Goal: Transaction & Acquisition: Purchase product/service

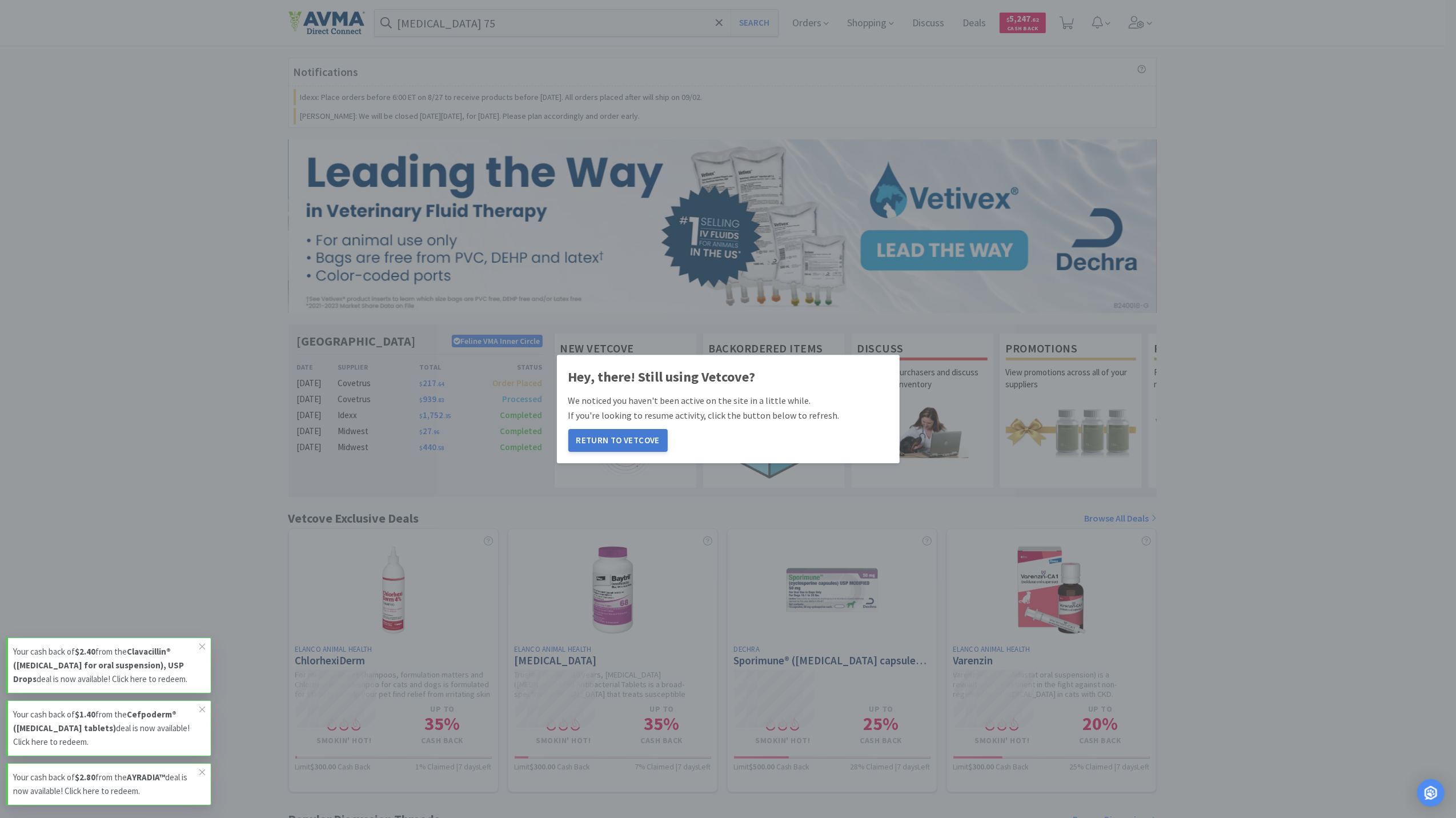
click at [602, 442] on button "Return to Vetcove" at bounding box center [618, 440] width 99 height 23
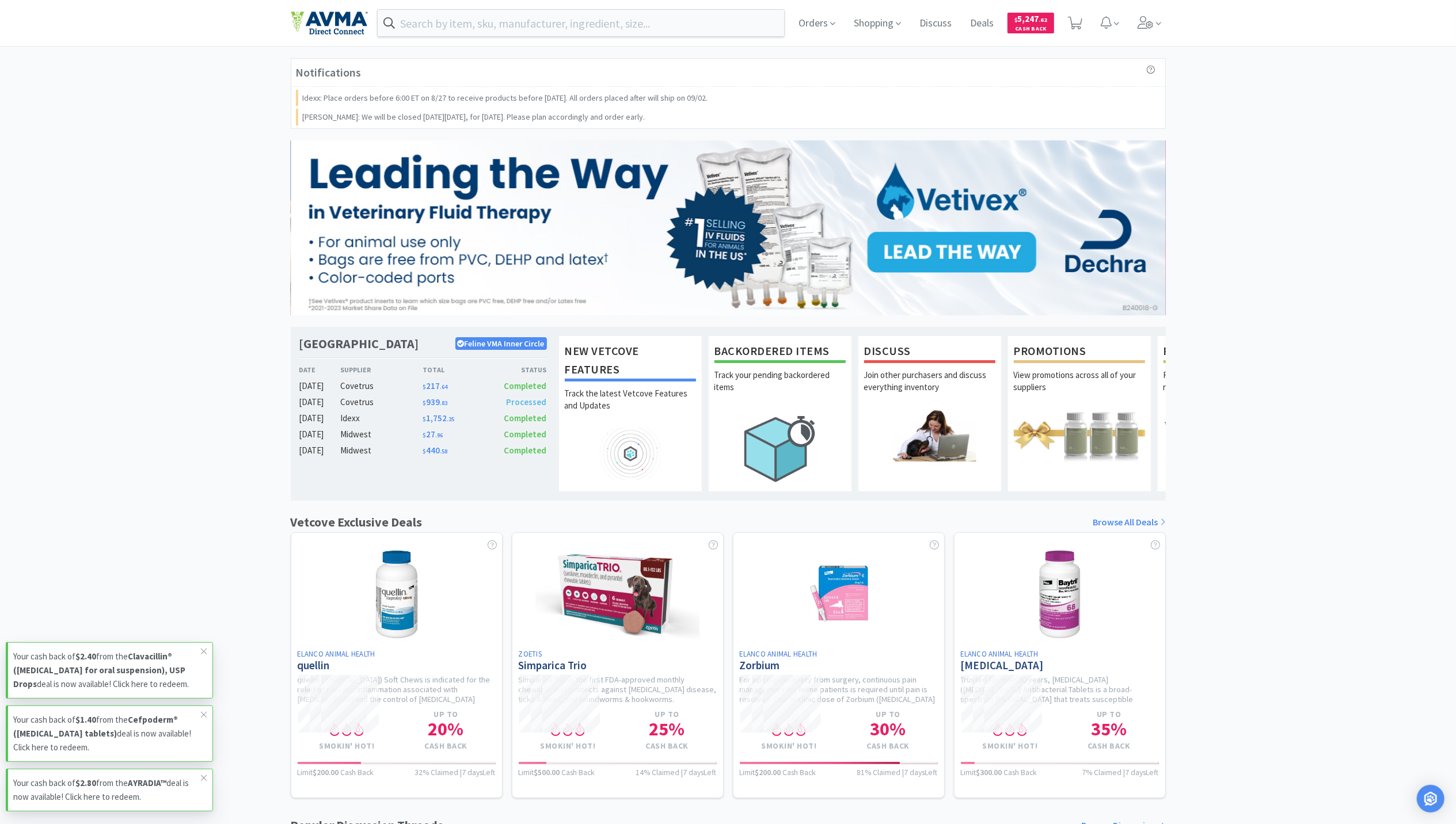
click at [1351, 404] on div "Notifications Idexx: Place orders before 6:00 ET on 8/27 to receive products be…" at bounding box center [728, 536] width 1456 height 958
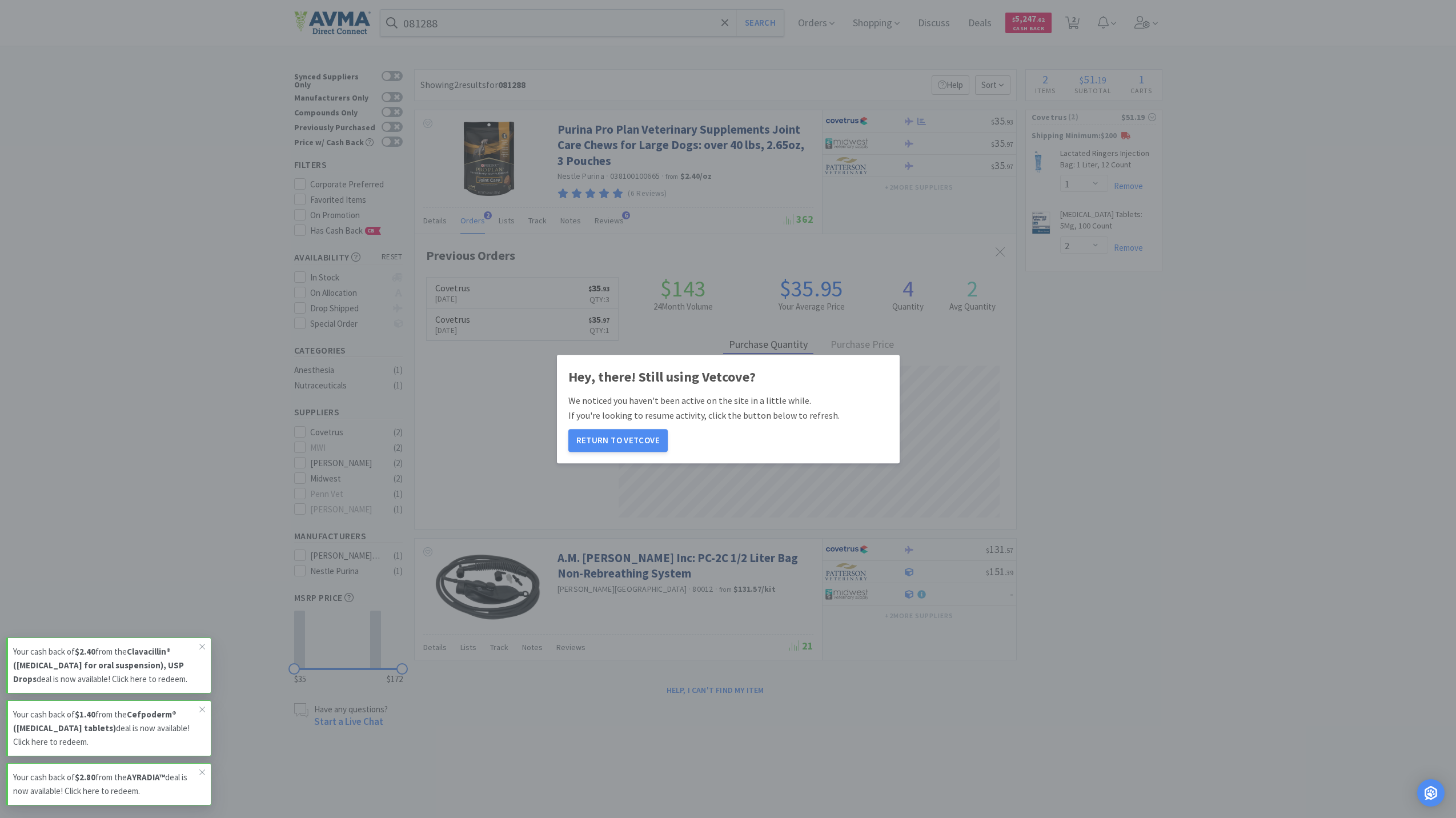
select select "1"
select select "2"
click at [609, 438] on button "Return to Vetcove" at bounding box center [618, 440] width 99 height 23
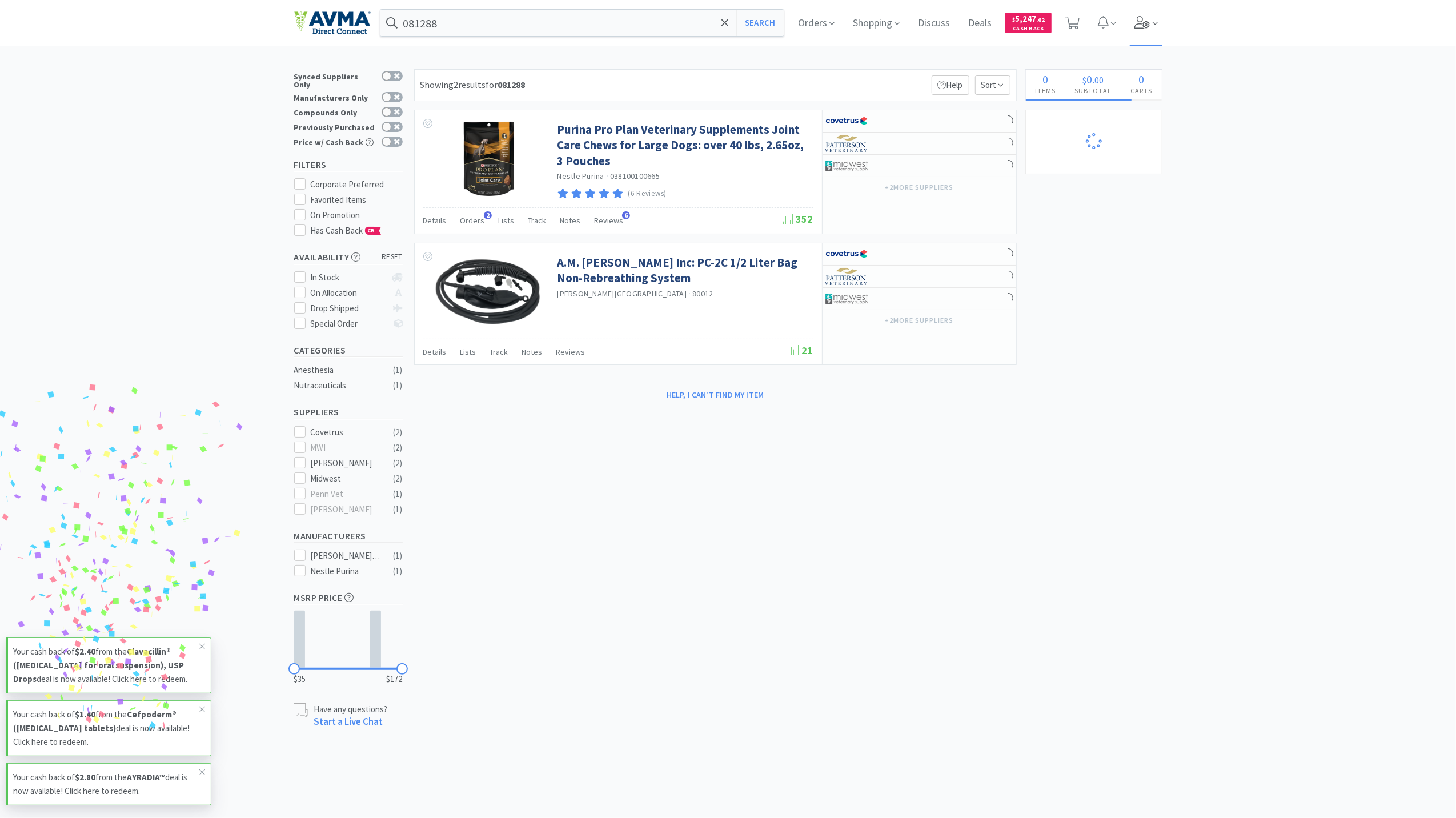
click at [1143, 24] on icon at bounding box center [1142, 22] width 16 height 13
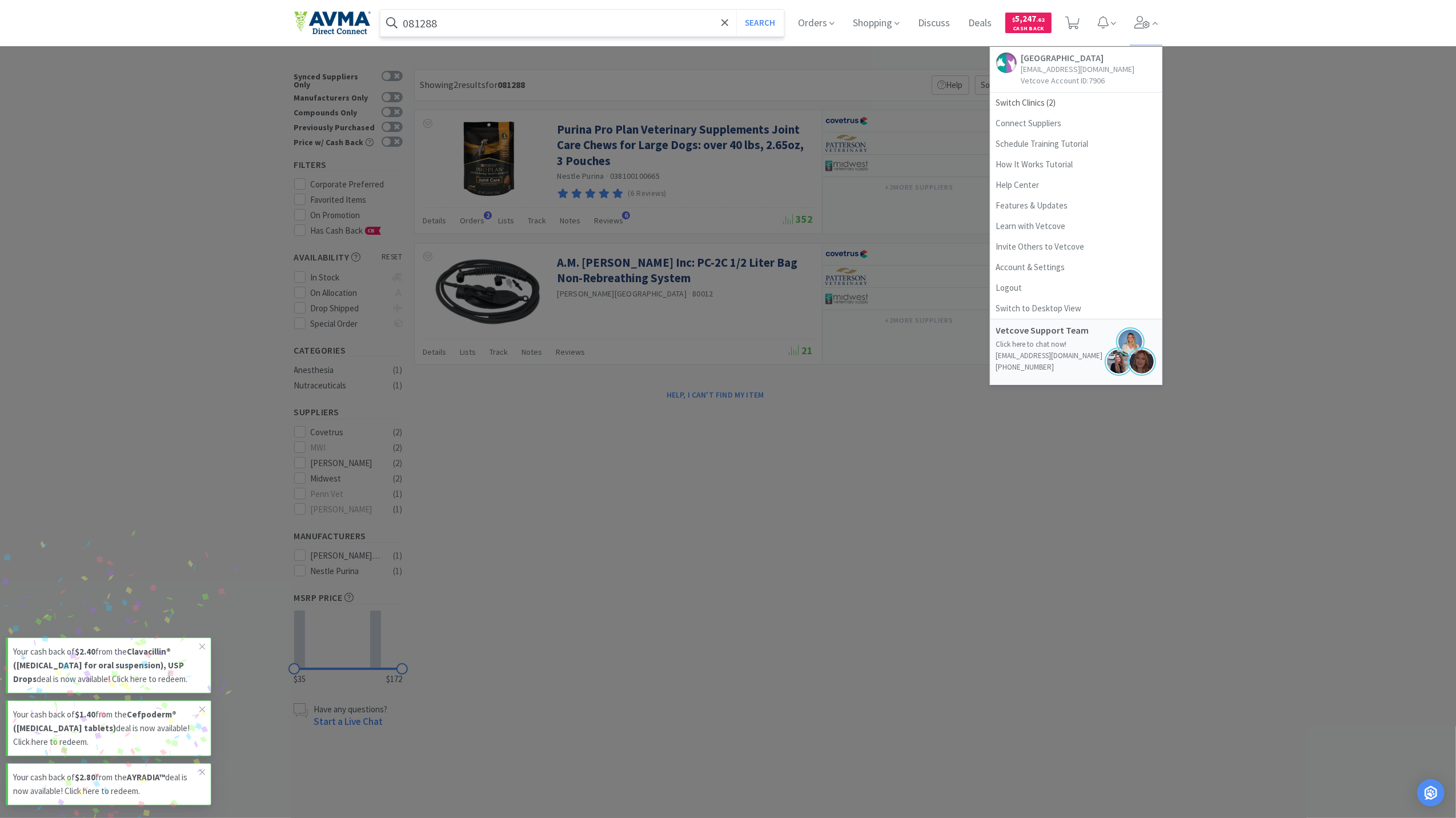
click at [475, 23] on input "081288" at bounding box center [582, 22] width 404 height 26
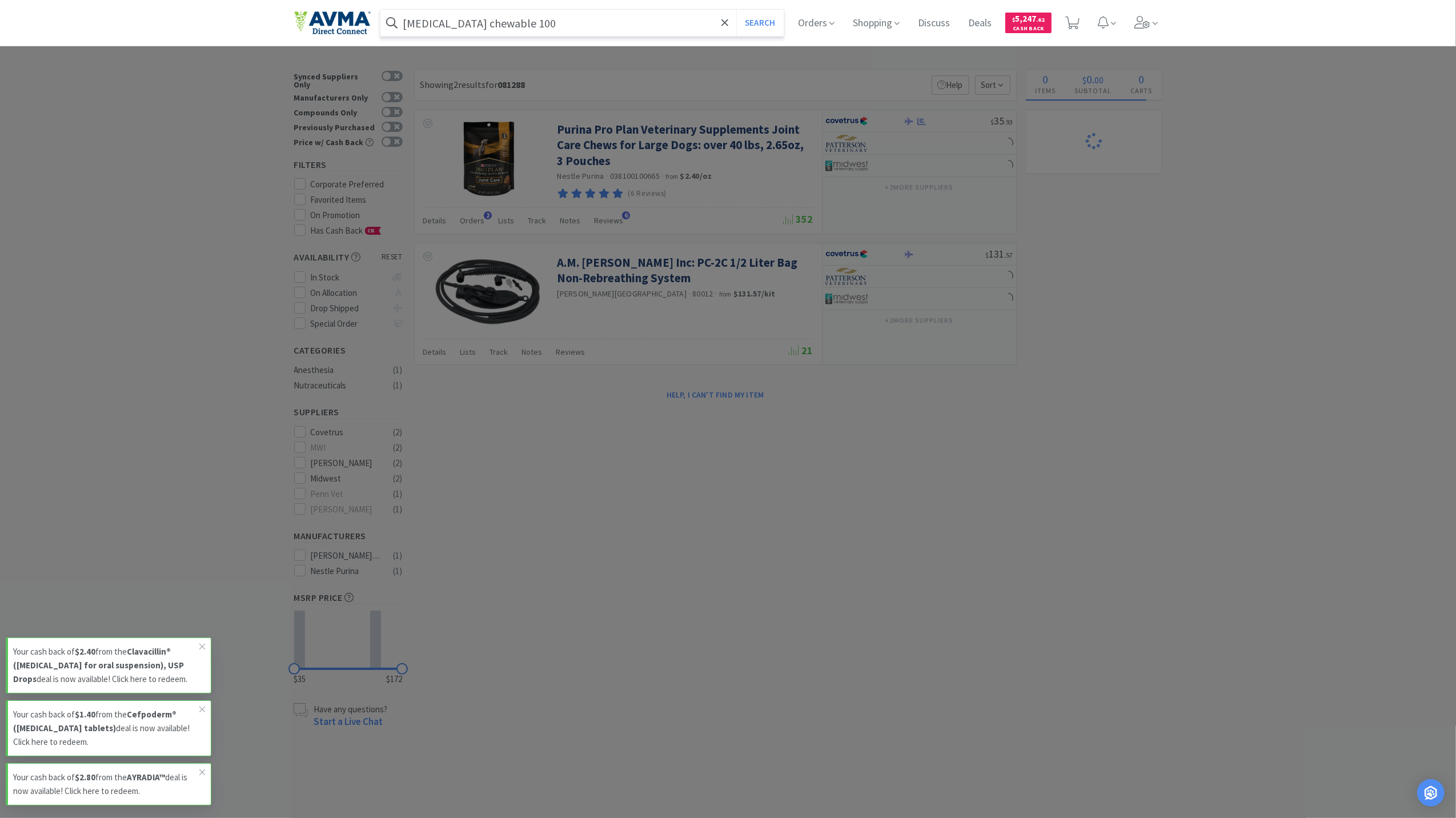
type input "[MEDICAL_DATA] chewable 100"
click at [736, 9] on button "Search" at bounding box center [759, 22] width 47 height 26
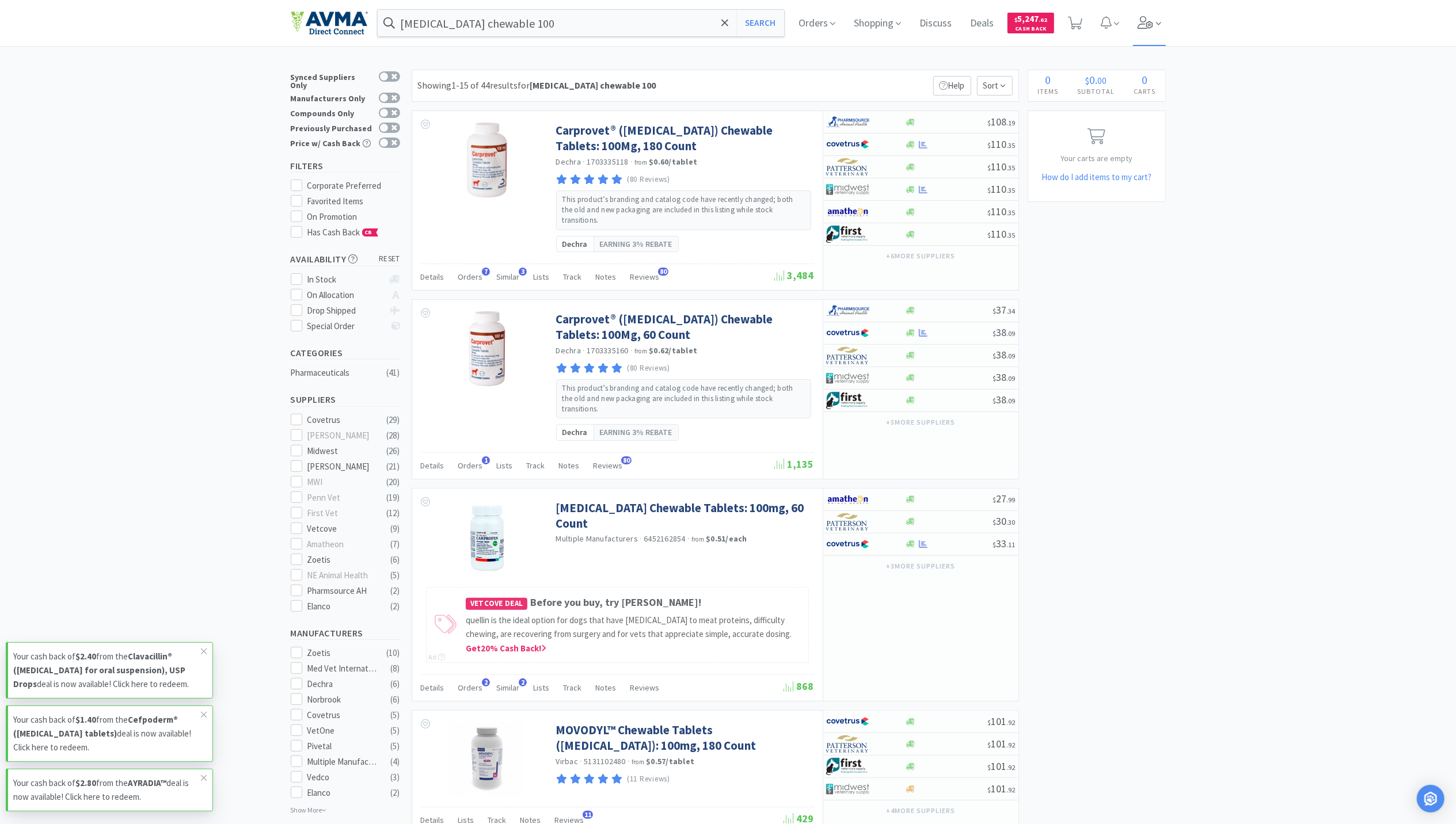
click at [1161, 11] on span at bounding box center [1149, 22] width 33 height 46
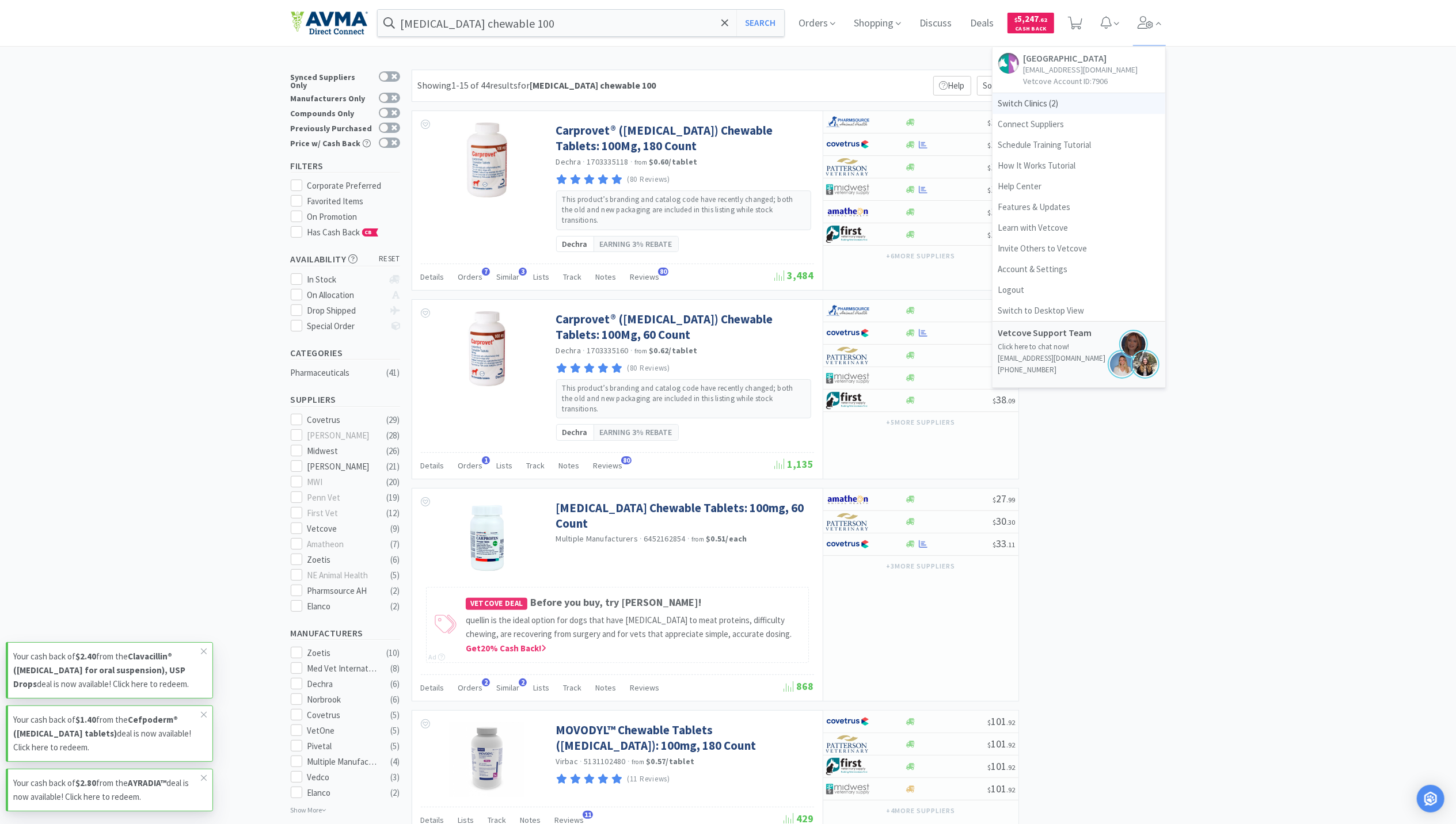
click at [1031, 103] on span "Switch Clinics ( 2 )" at bounding box center [1079, 103] width 172 height 21
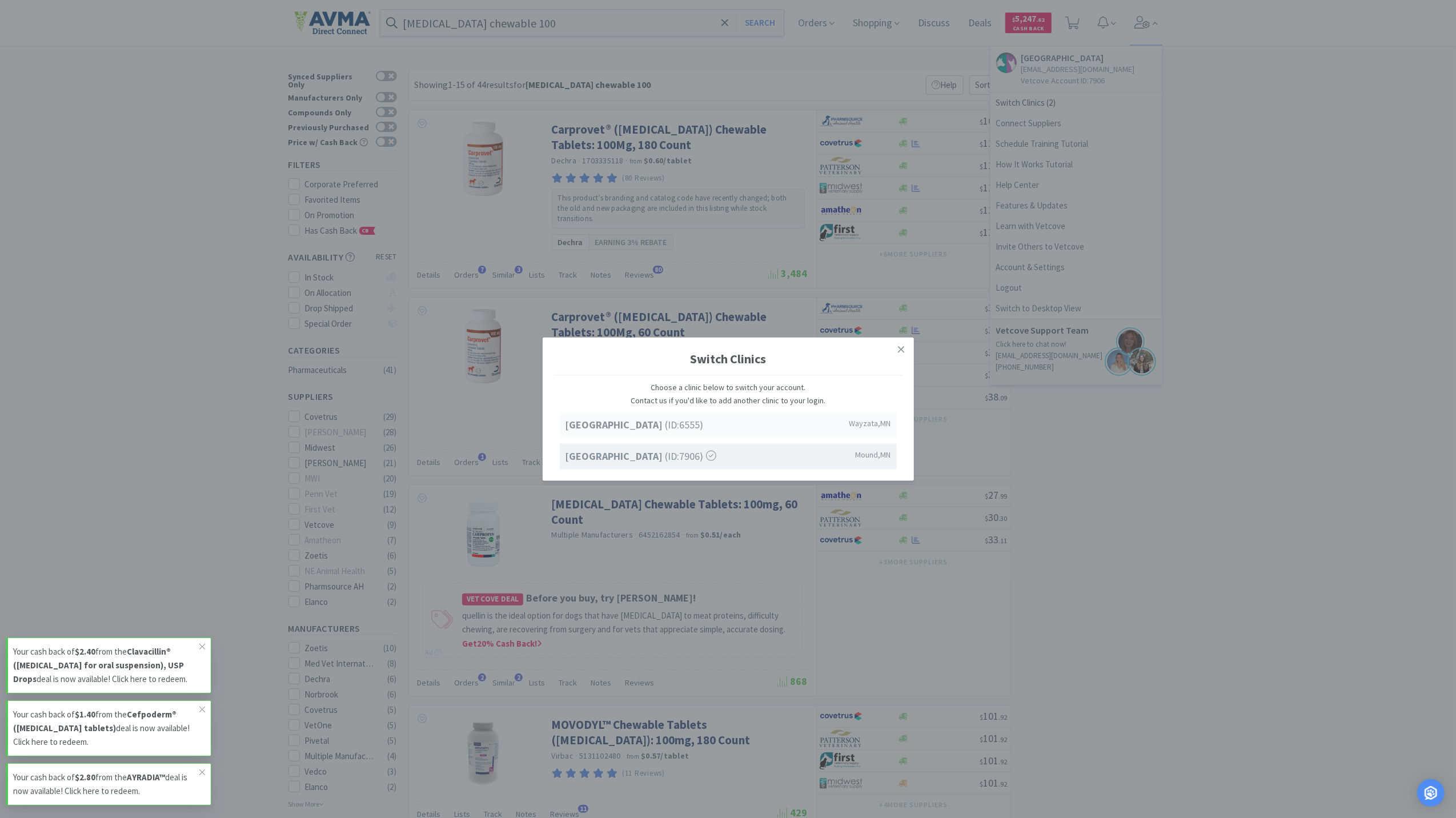
click at [665, 431] on strong "[GEOGRAPHIC_DATA]" at bounding box center [616, 424] width 100 height 13
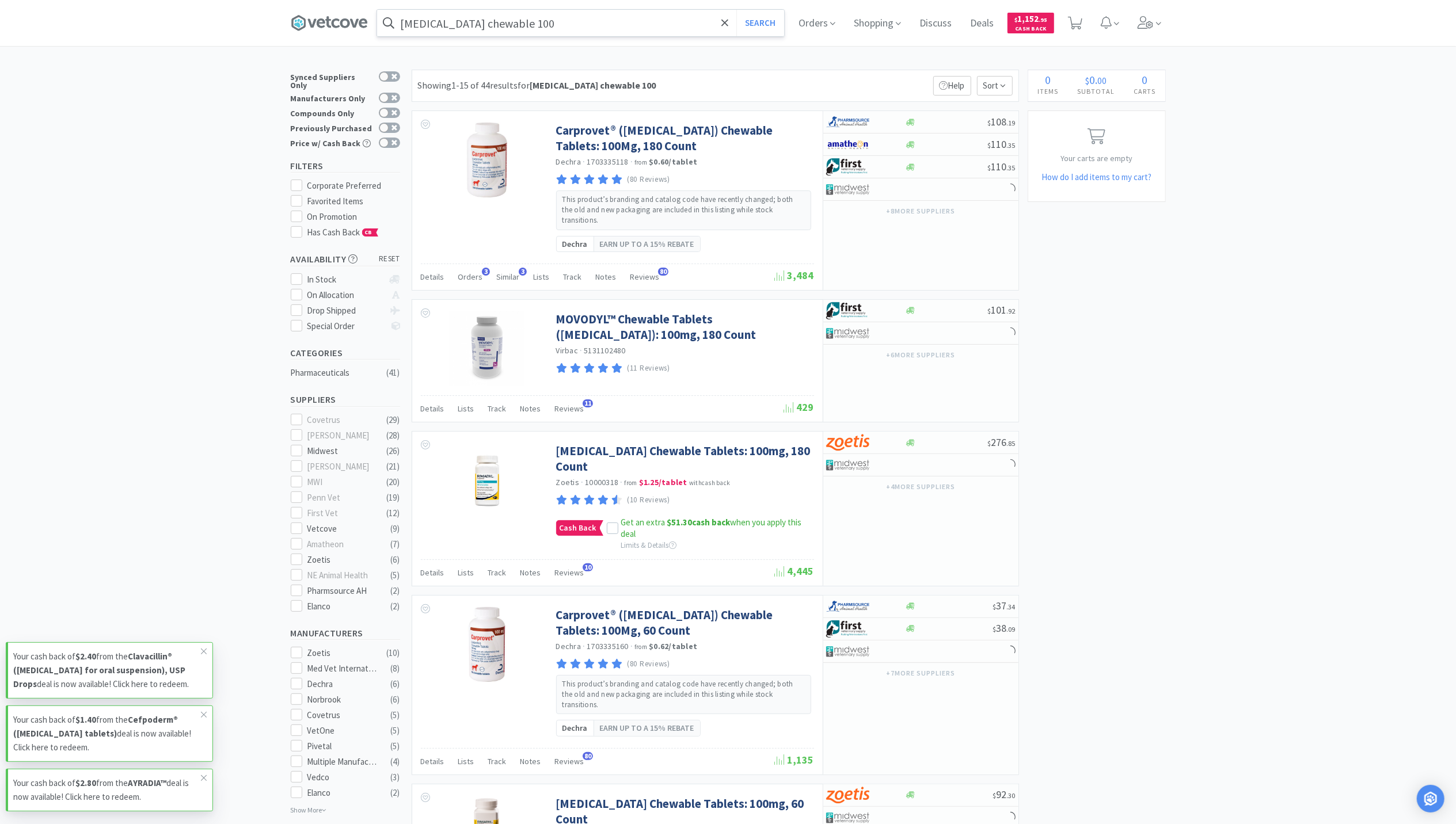
click at [563, 17] on input "[MEDICAL_DATA] chewable 100" at bounding box center [581, 22] width 407 height 27
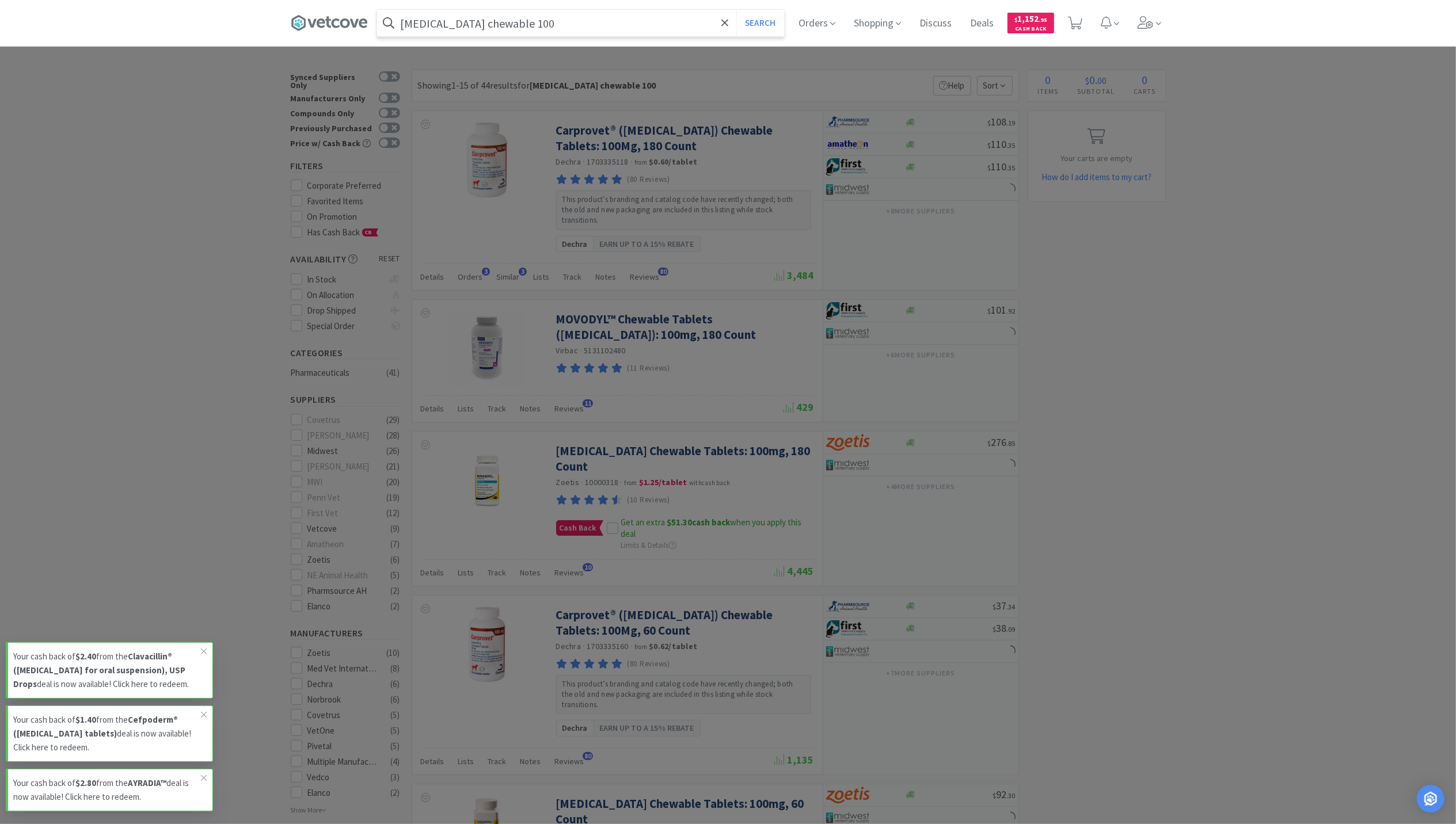
paste input "Purina UR Regular Feline 5.5 oz Can"
click at [737, 9] on button "Search" at bounding box center [760, 22] width 47 height 27
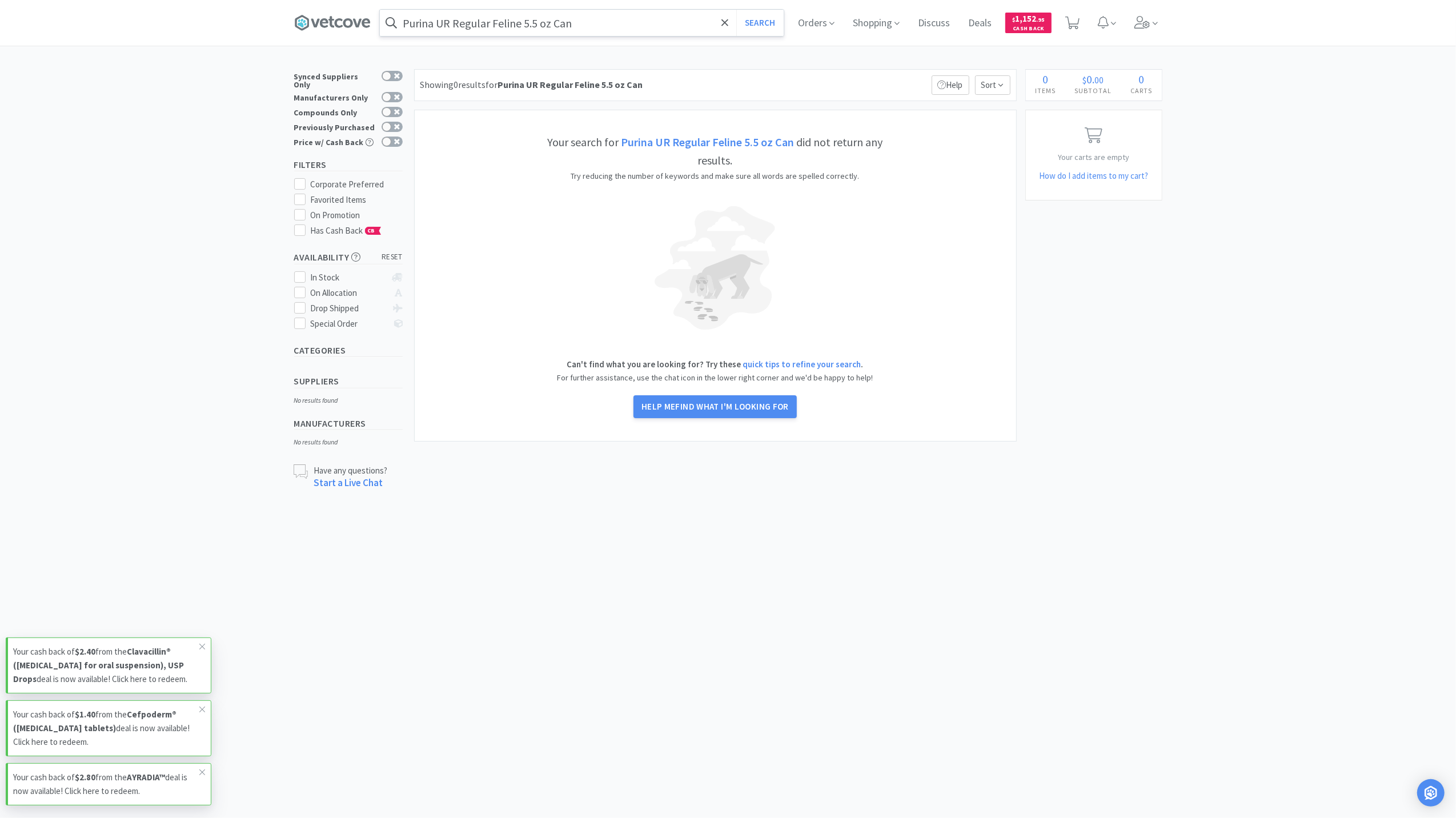
click at [466, 32] on input "Purina UR Regular Feline 5.5 oz Can" at bounding box center [581, 22] width 404 height 26
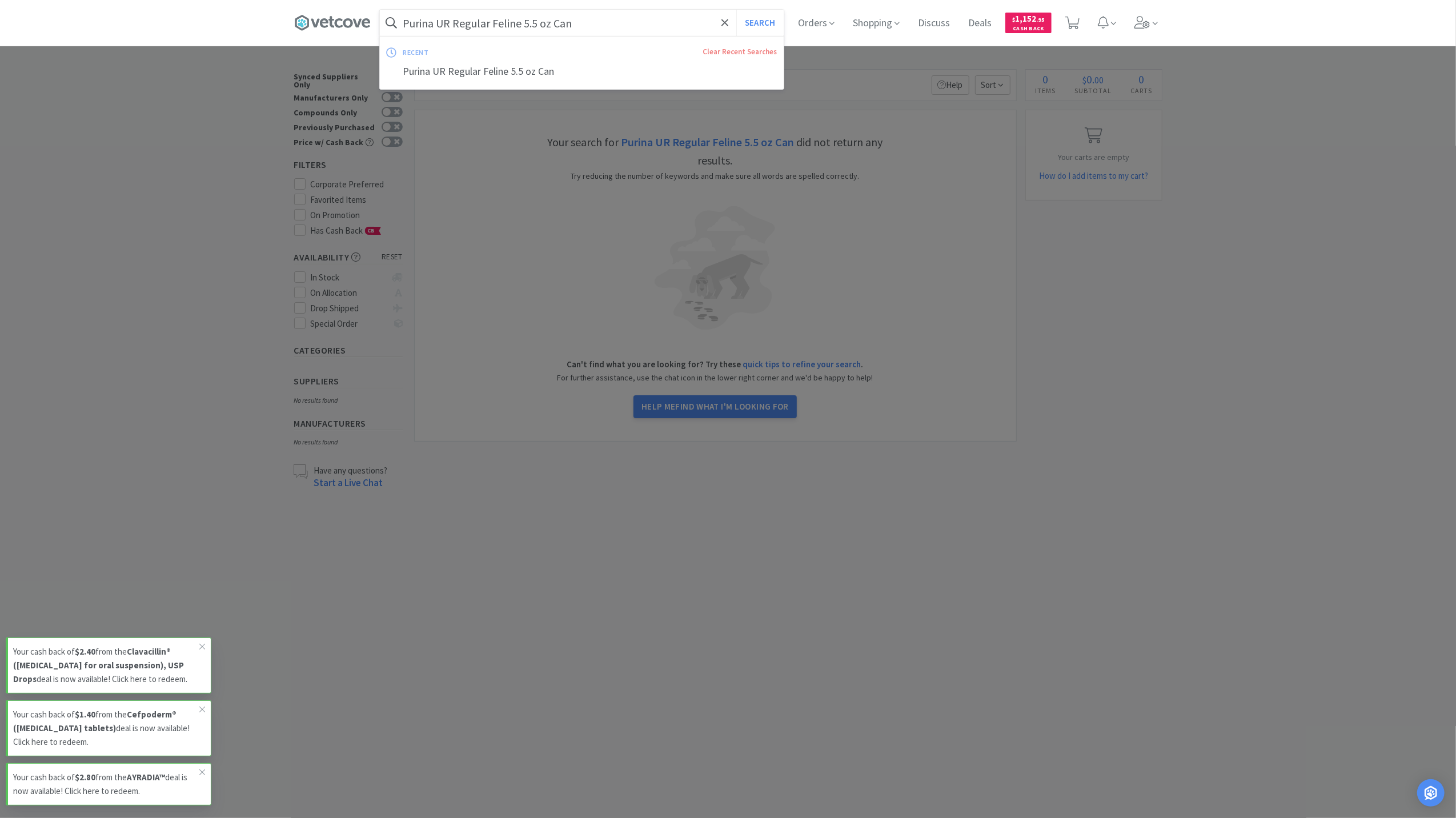
click at [531, 21] on input "Purina UR Regular Feline 5.5 oz Can" at bounding box center [581, 22] width 404 height 26
drag, startPoint x: 645, startPoint y: 20, endPoint x: 523, endPoint y: 27, distance: 122.2
click at [523, 27] on input "Purina UR Regular Feline 5.5 oz Can" at bounding box center [581, 22] width 404 height 26
click at [736, 9] on button "Search" at bounding box center [759, 22] width 47 height 26
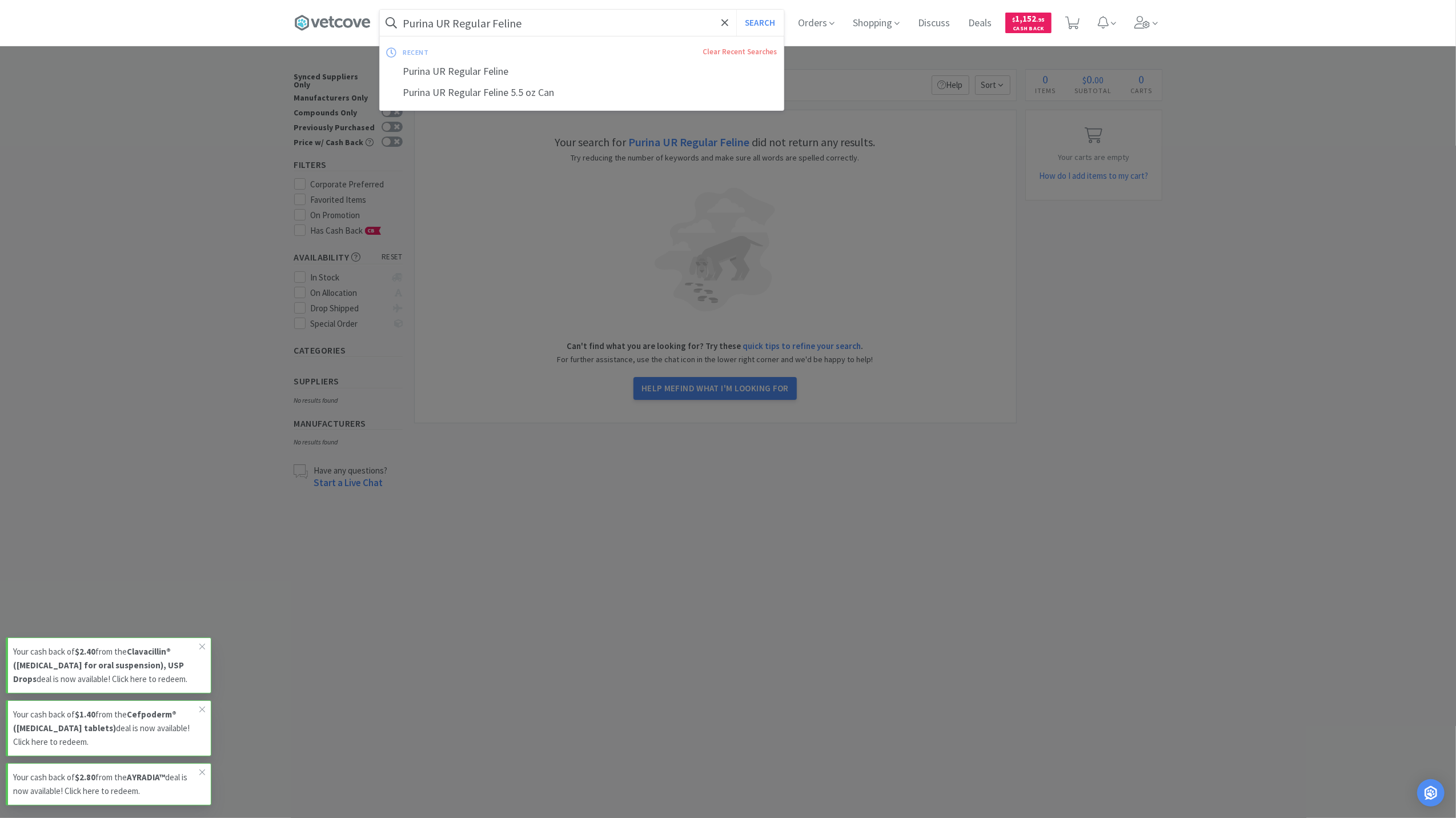
click at [542, 20] on input "Purina UR Regular Feline" at bounding box center [581, 22] width 404 height 26
click at [533, 23] on input "Purina UR Regular Feline" at bounding box center [581, 22] width 404 height 26
drag, startPoint x: 535, startPoint y: 21, endPoint x: 449, endPoint y: 40, distance: 88.1
click at [449, 36] on div "Purina UR Regular Feline Search recent Clear Recent Searches Purina UR Regular …" at bounding box center [581, 22] width 404 height 26
click at [736, 9] on button "Search" at bounding box center [759, 22] width 47 height 26
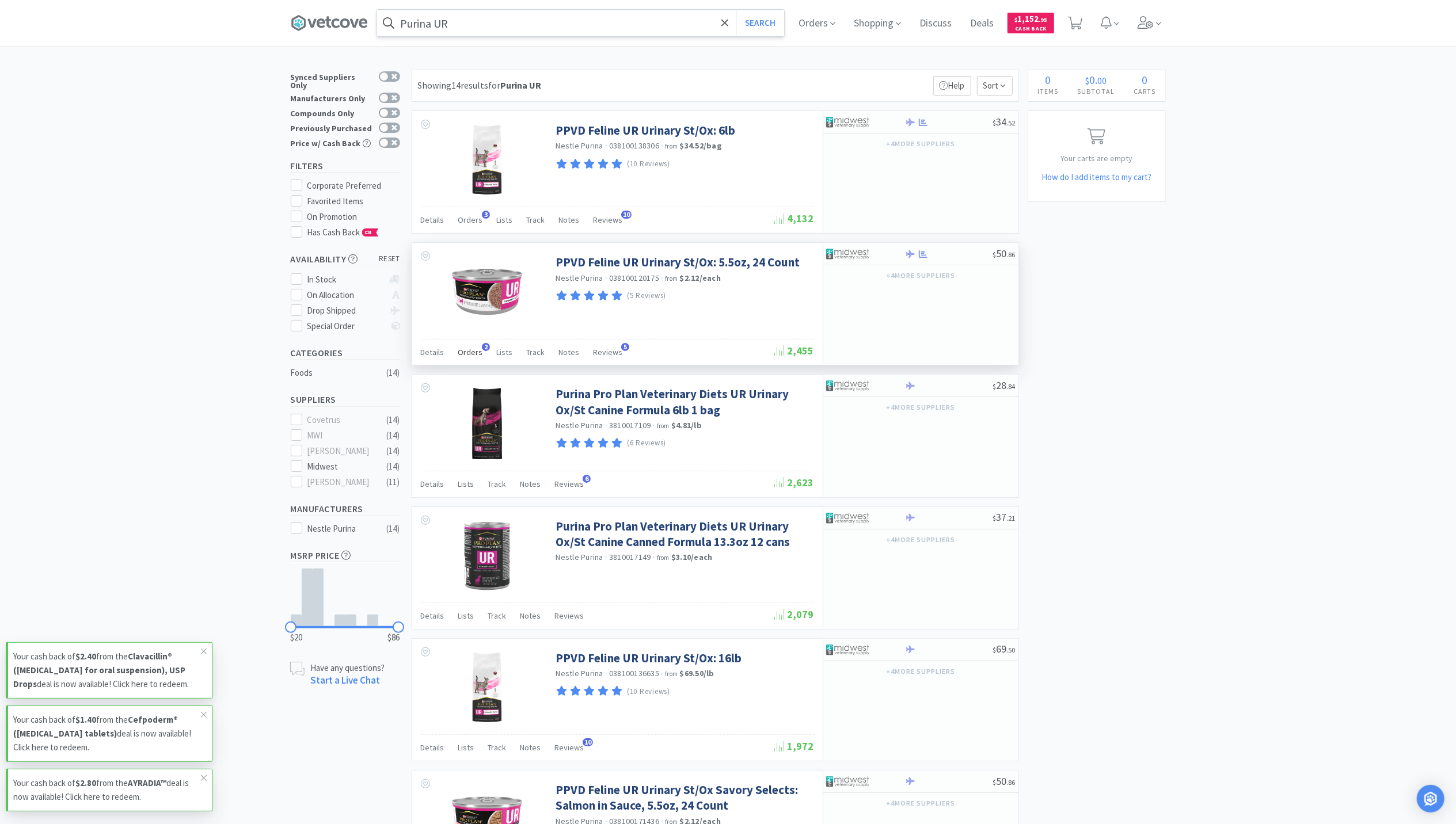
click at [475, 353] on span "Orders" at bounding box center [470, 352] width 25 height 10
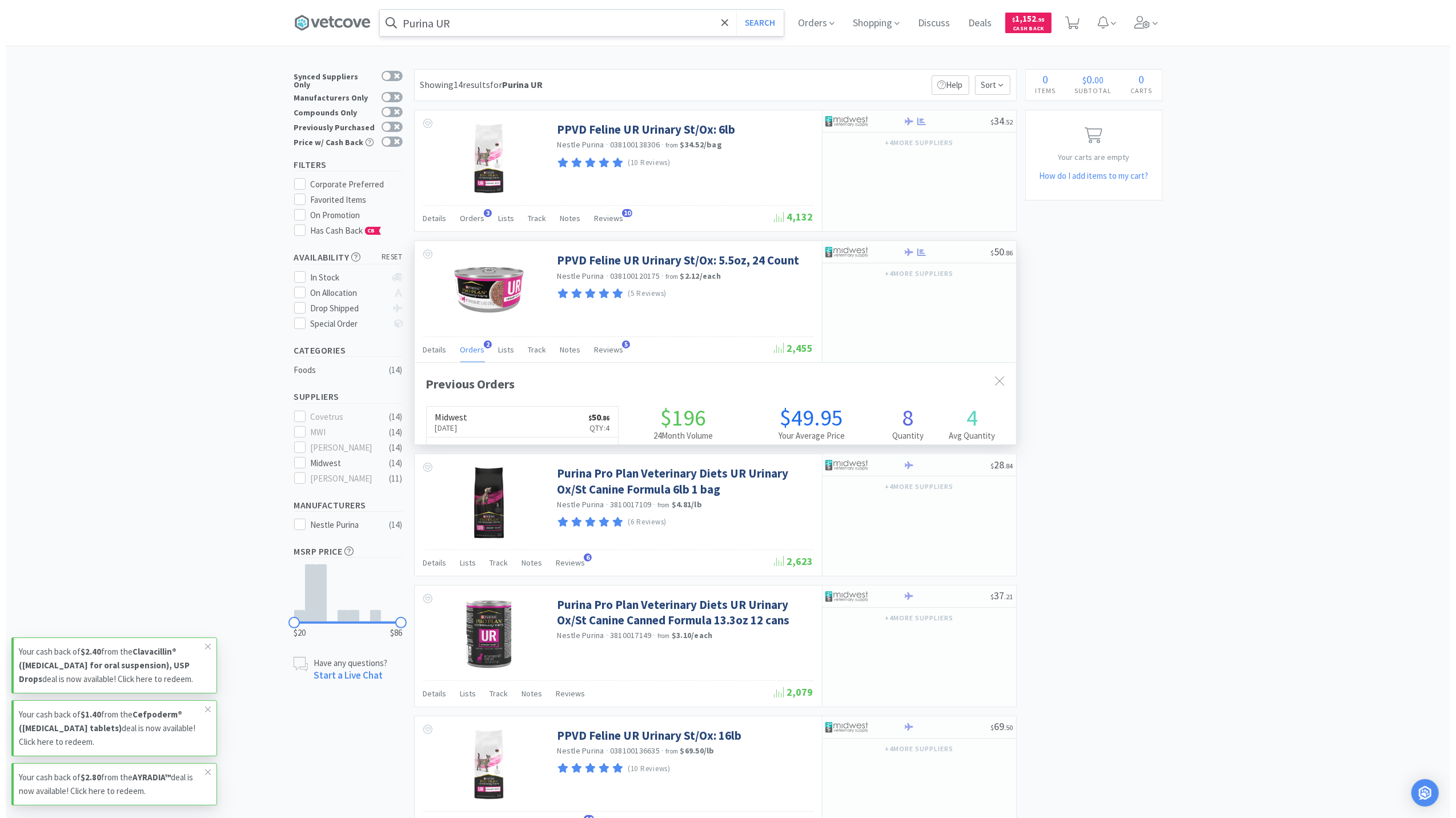
scroll to position [295, 602]
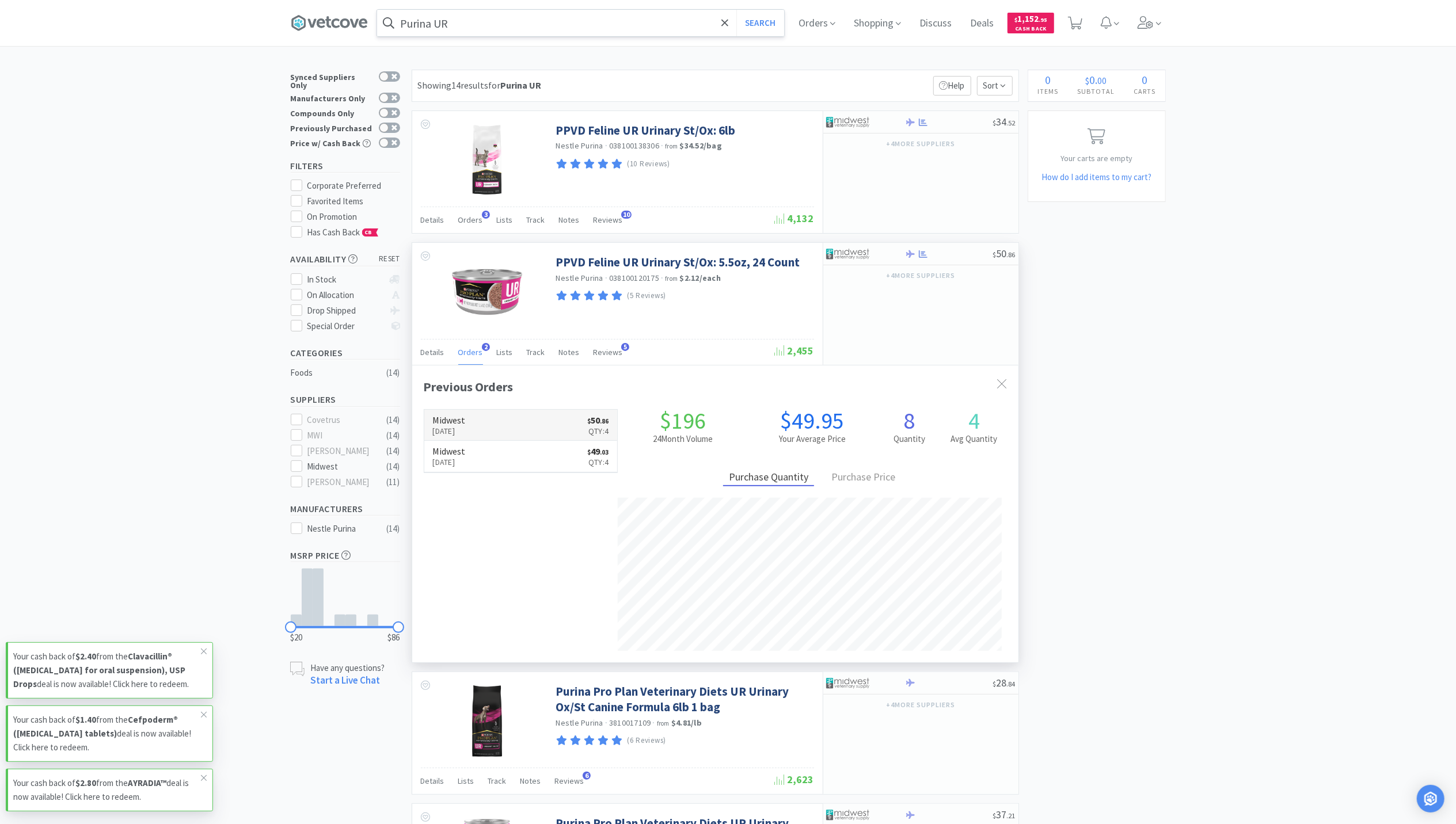
click at [465, 434] on p "Aug 15th, 2025" at bounding box center [449, 431] width 33 height 13
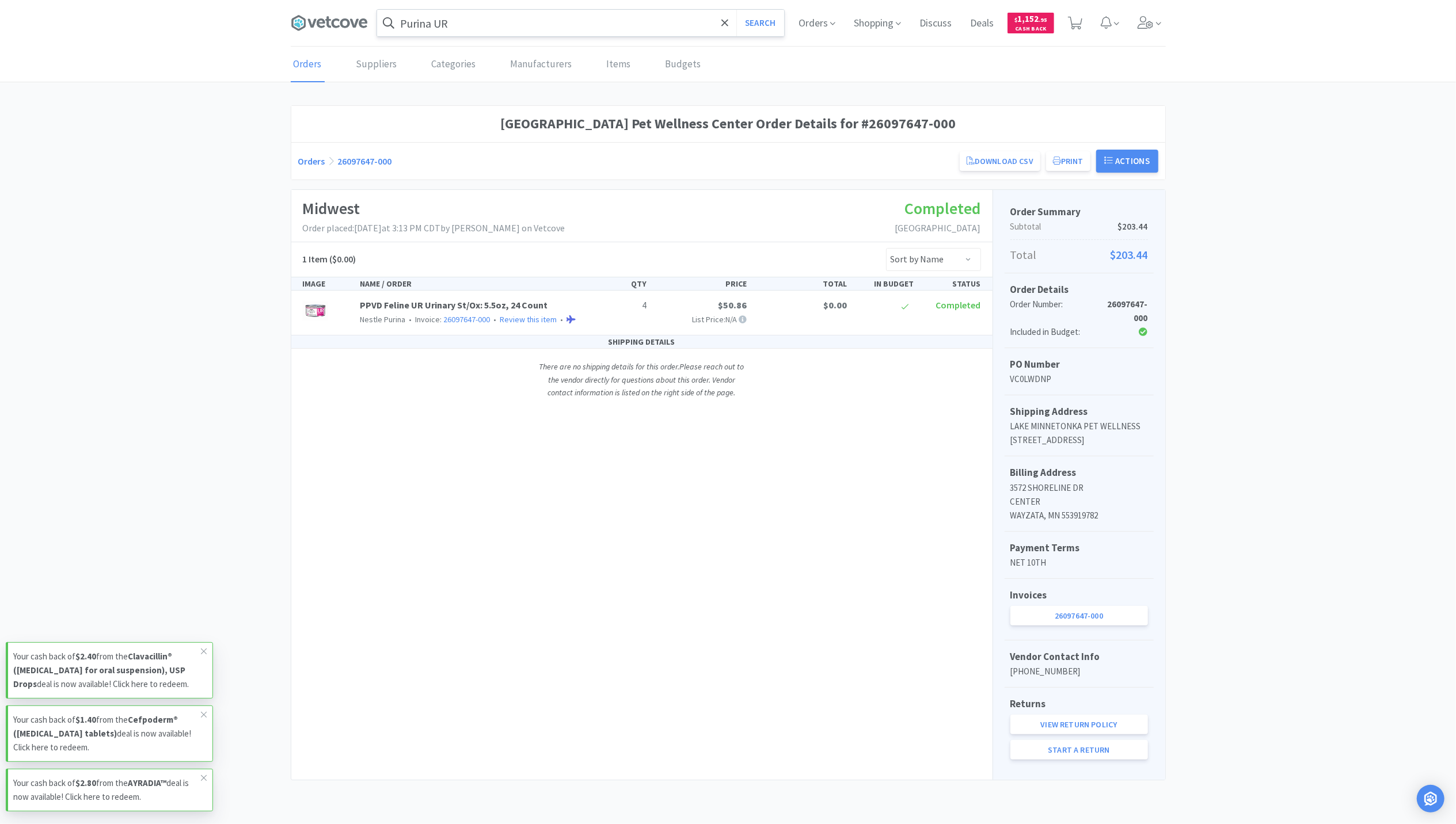
click at [594, 22] on input "Purina UR" at bounding box center [581, 22] width 407 height 27
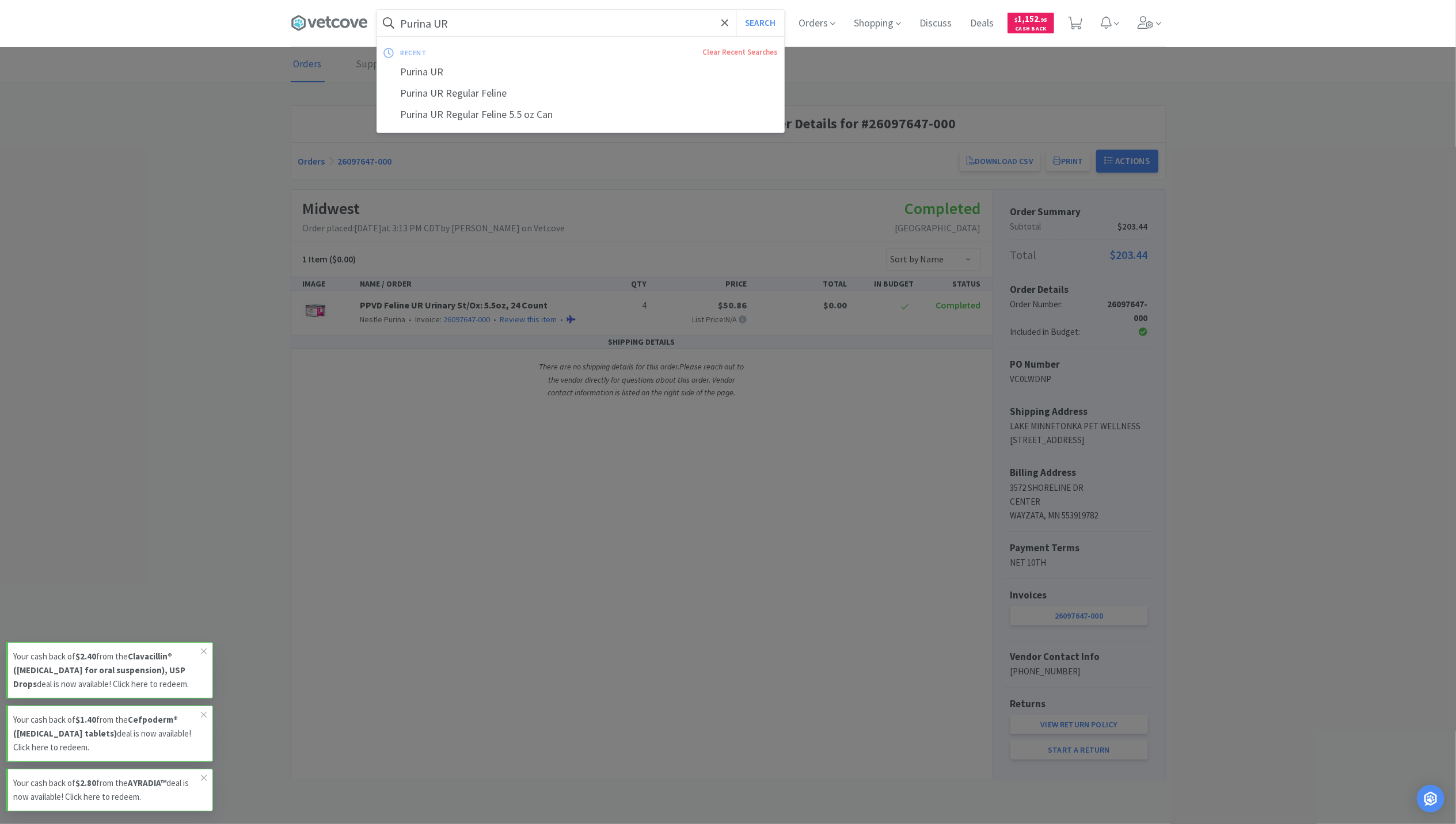
paste input "Librela 1 ml vial - 66.2 - 88.2 lbs"
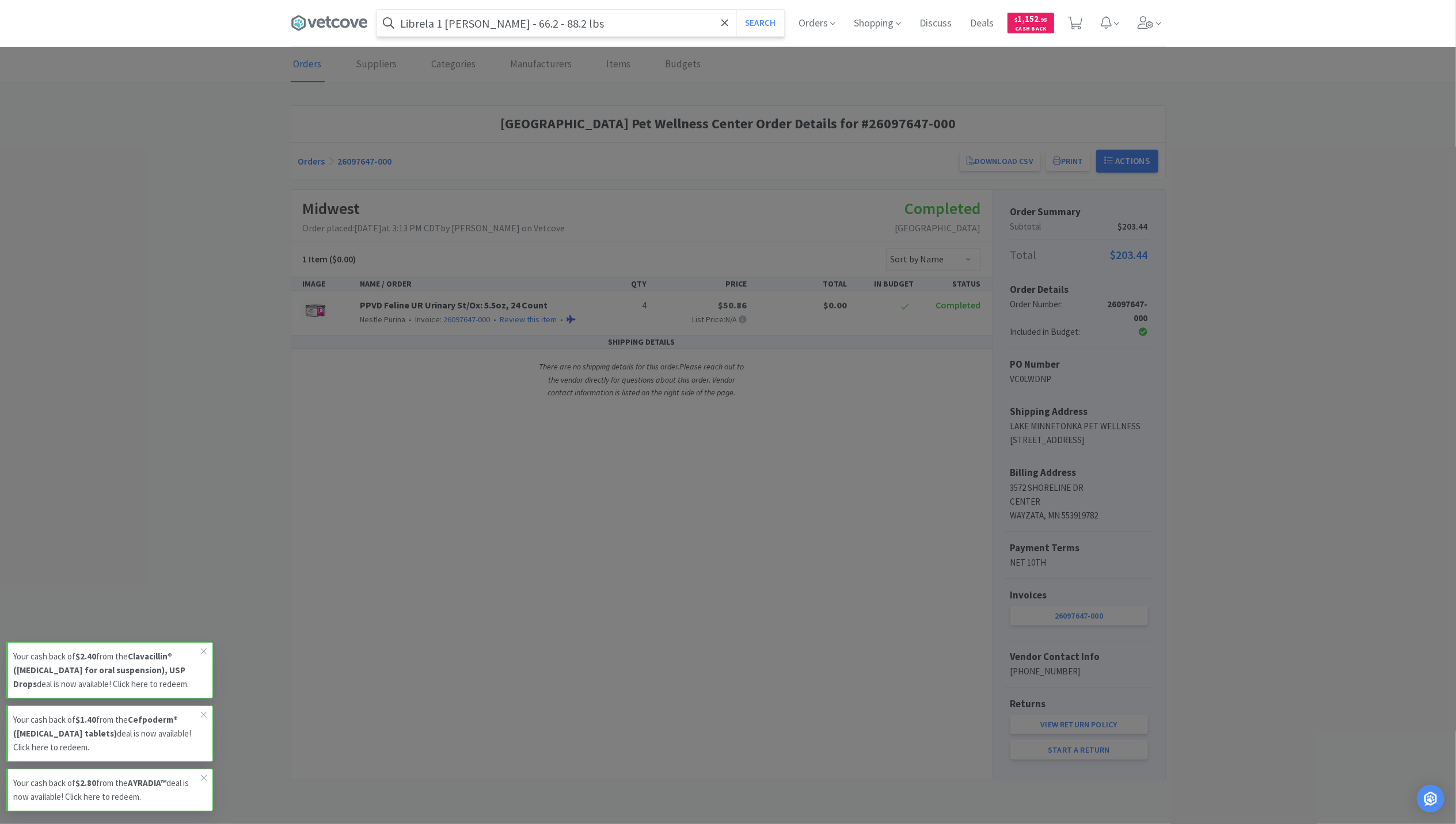
click at [737, 9] on button "Search" at bounding box center [760, 22] width 47 height 27
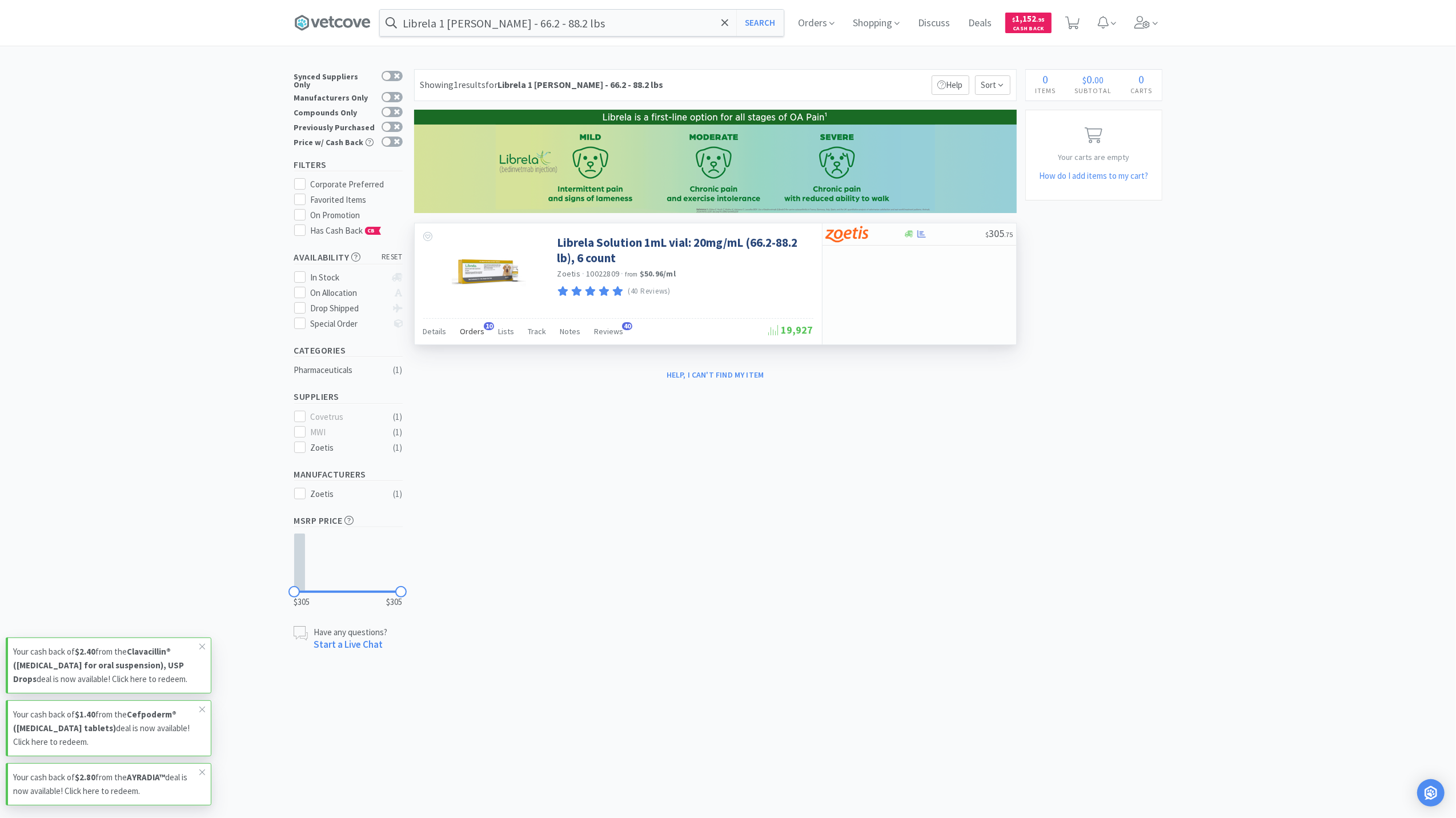
click at [469, 335] on span "Orders" at bounding box center [473, 332] width 25 height 10
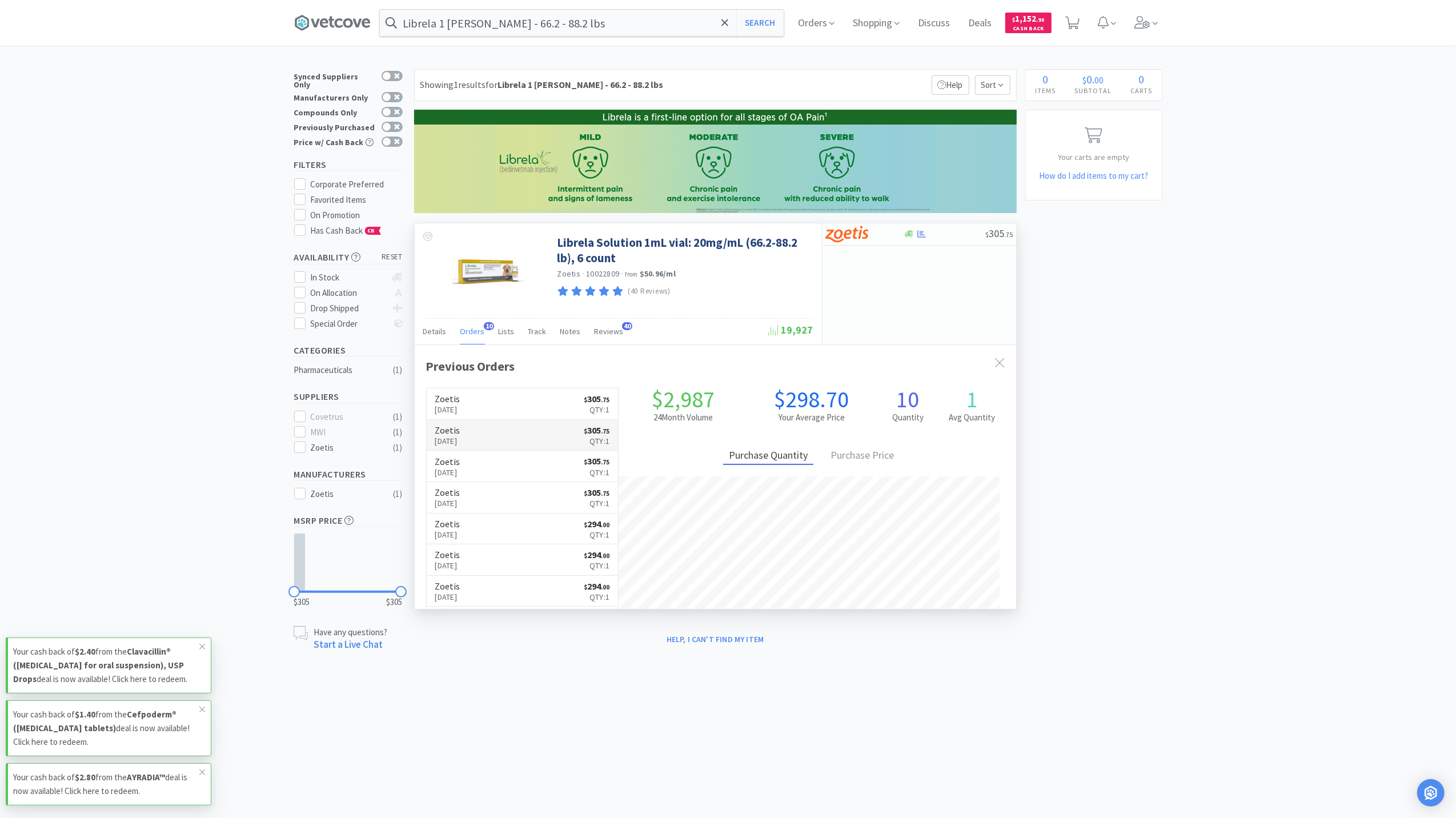
scroll to position [307, 602]
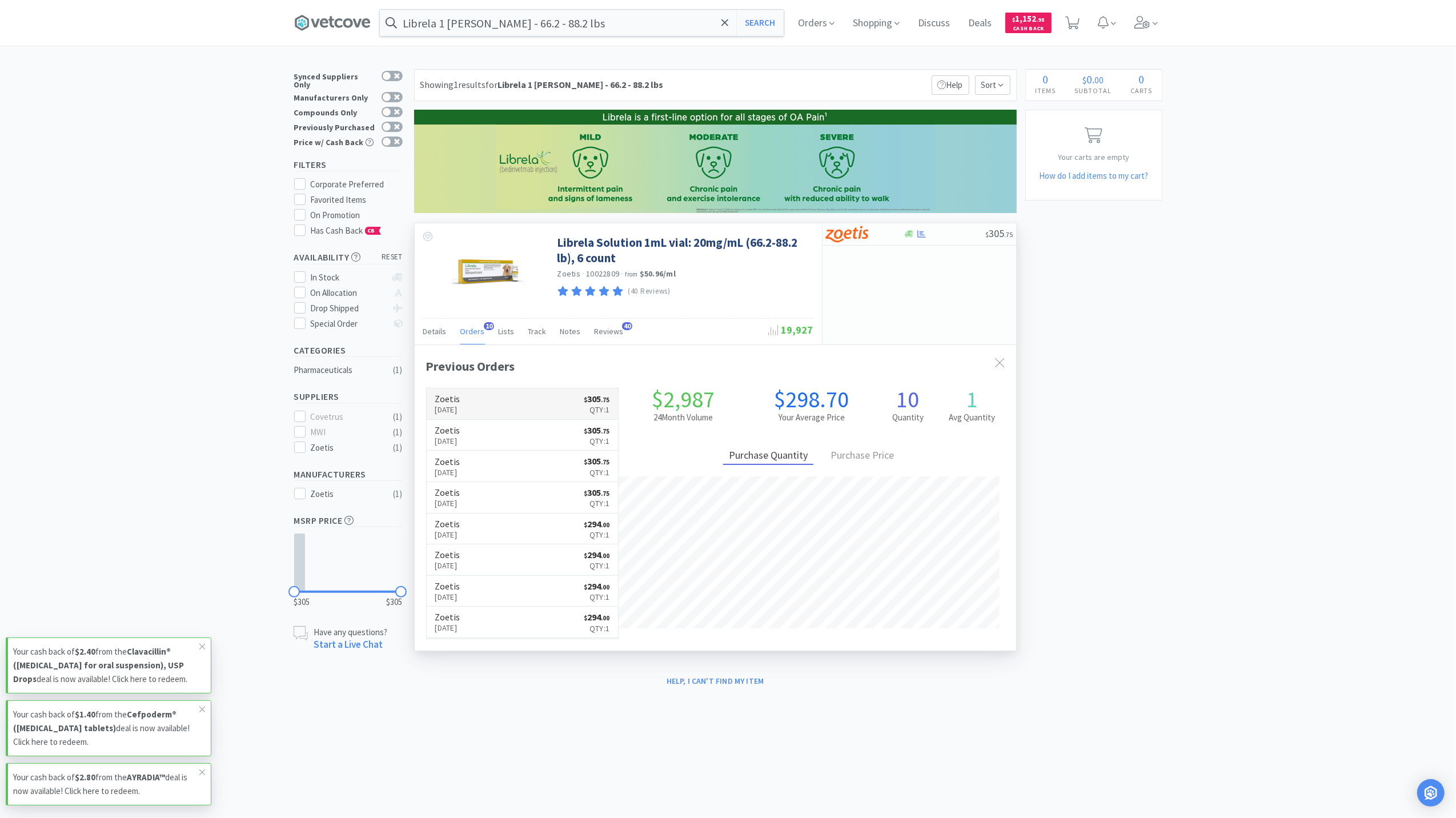
click at [461, 403] on h6 "Zoetis" at bounding box center [447, 398] width 25 height 9
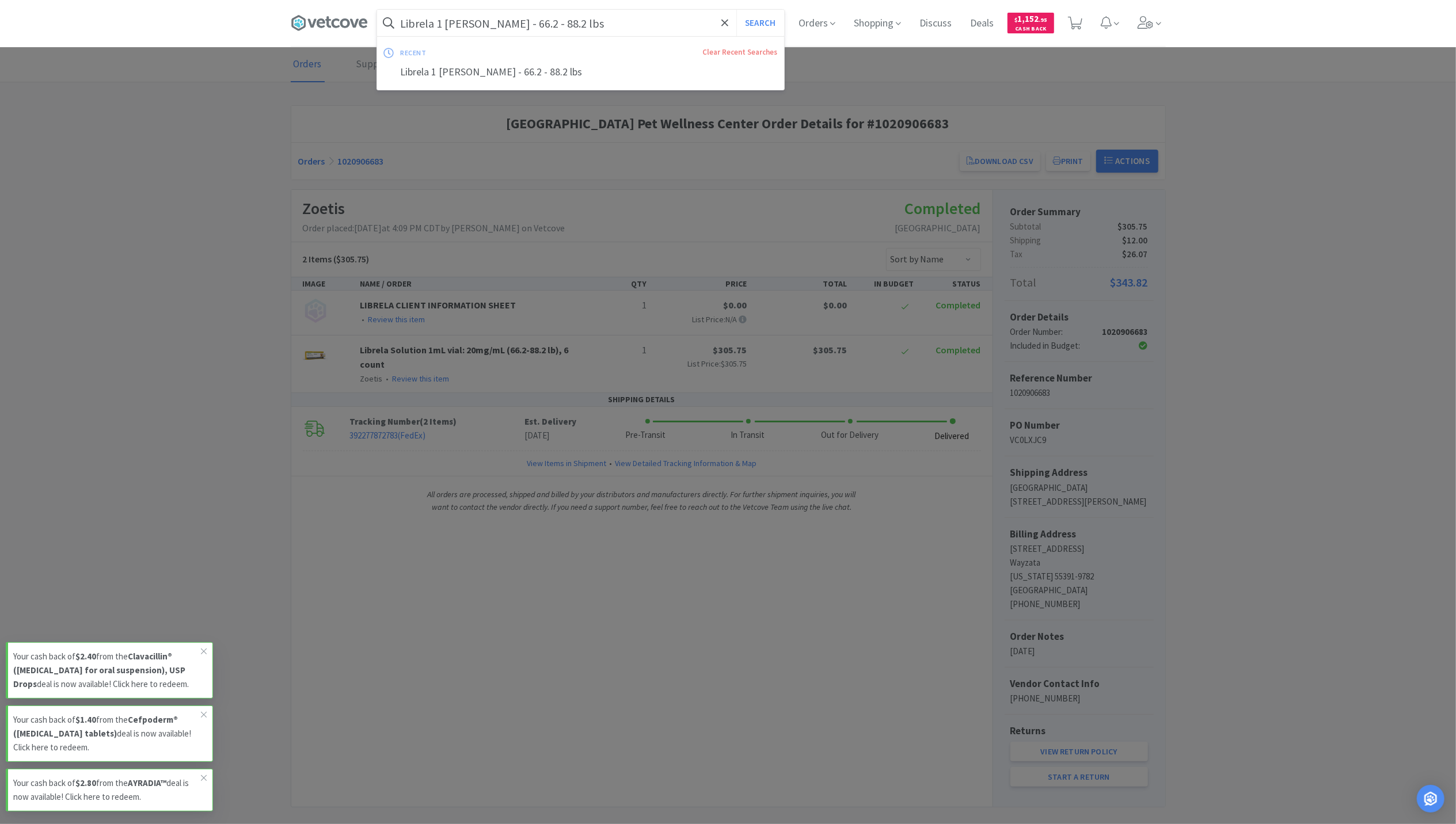
paste input "CET Toothpaste VanillaMint Flavor 2.5oz."
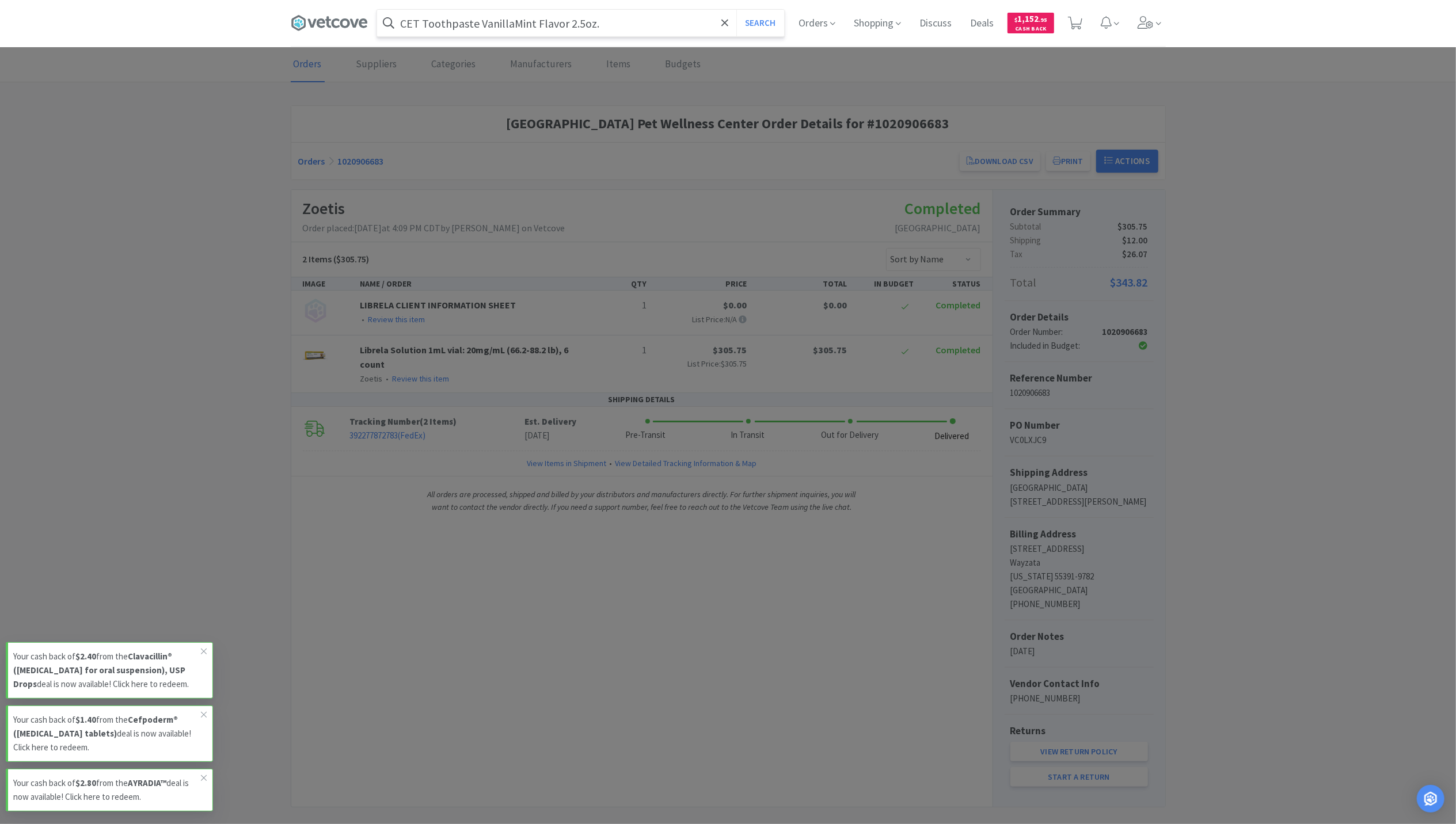
click at [737, 9] on button "Search" at bounding box center [760, 22] width 47 height 27
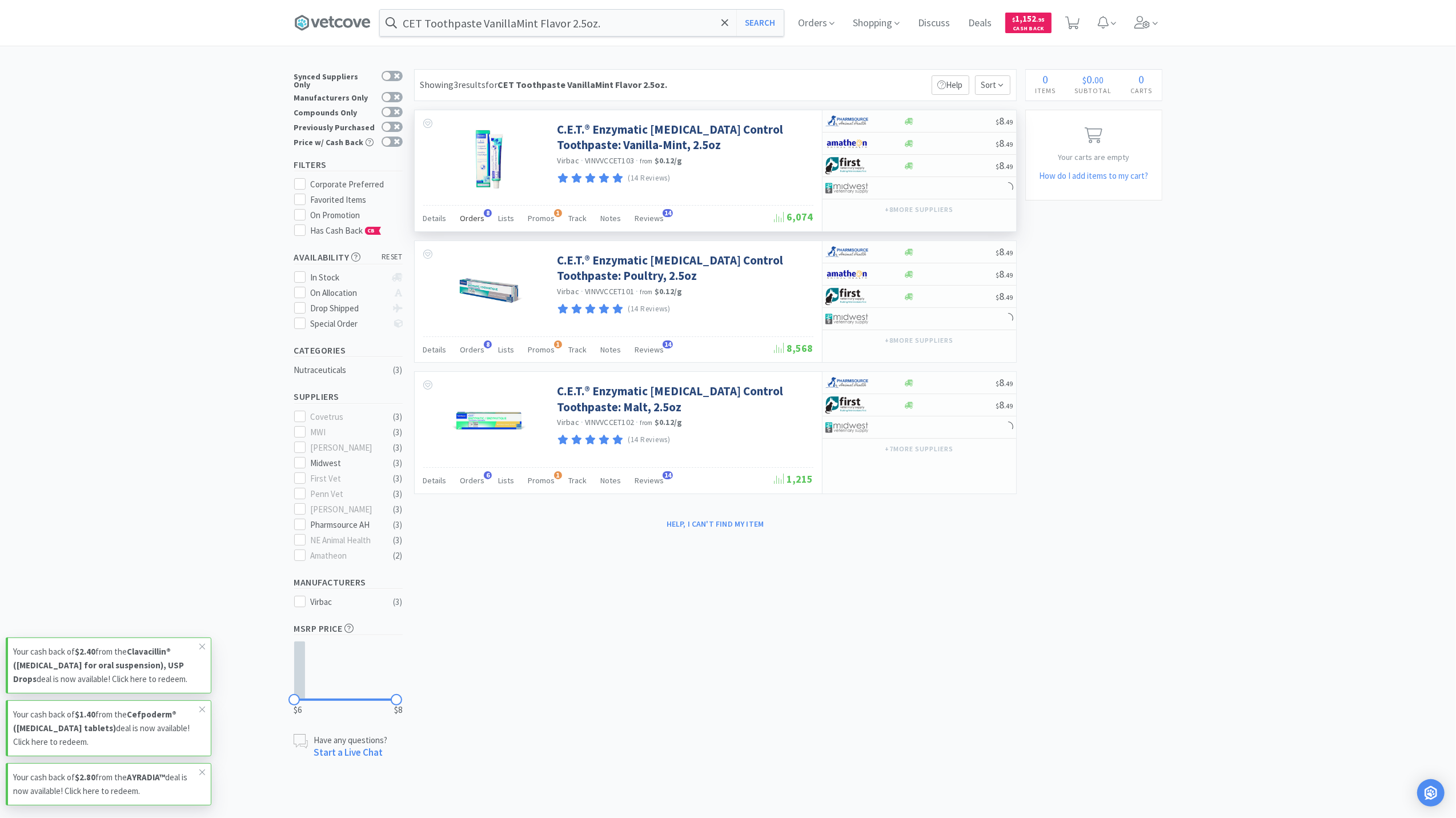
click at [471, 218] on span "Orders" at bounding box center [473, 218] width 25 height 10
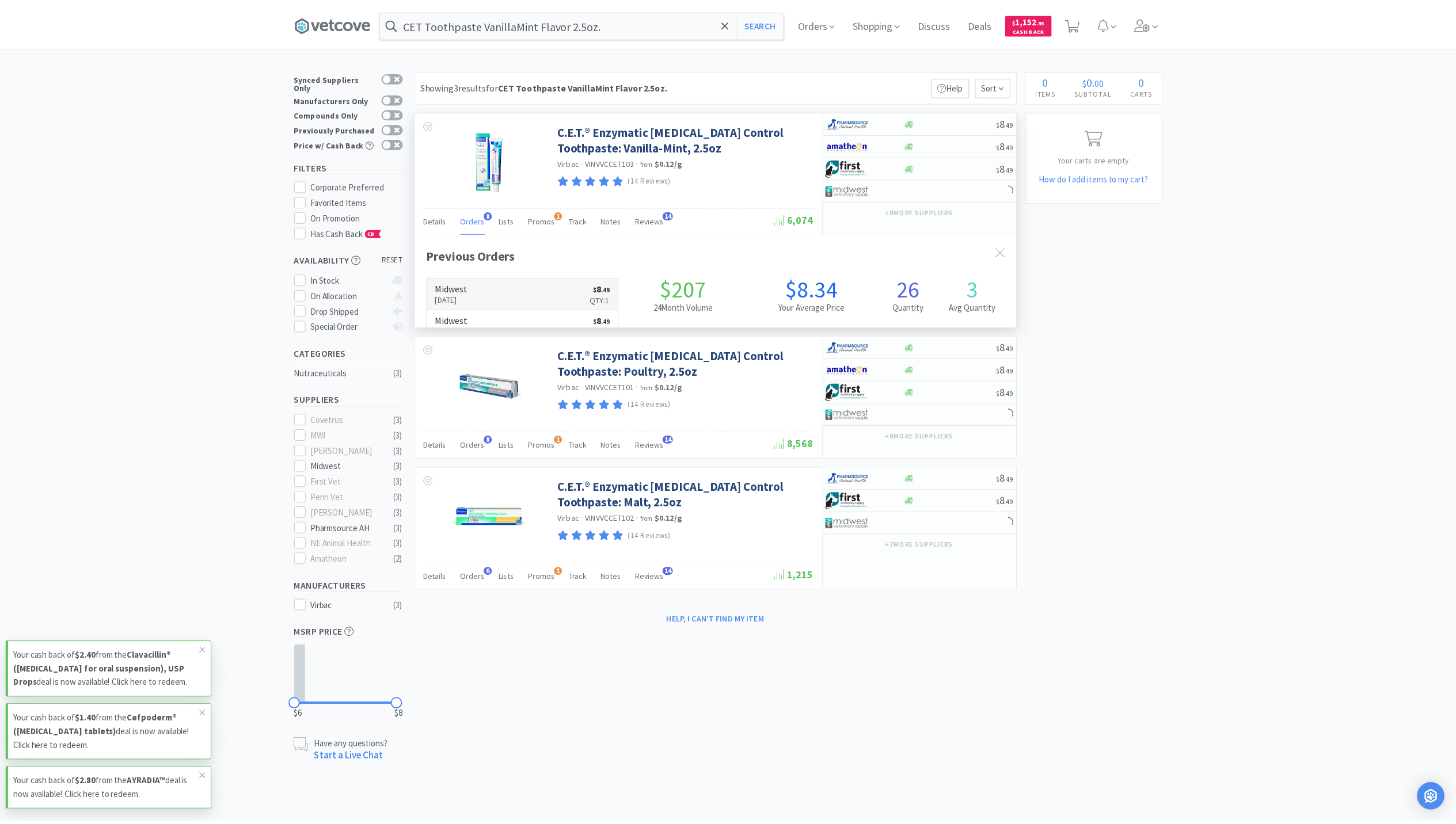
scroll to position [309, 607]
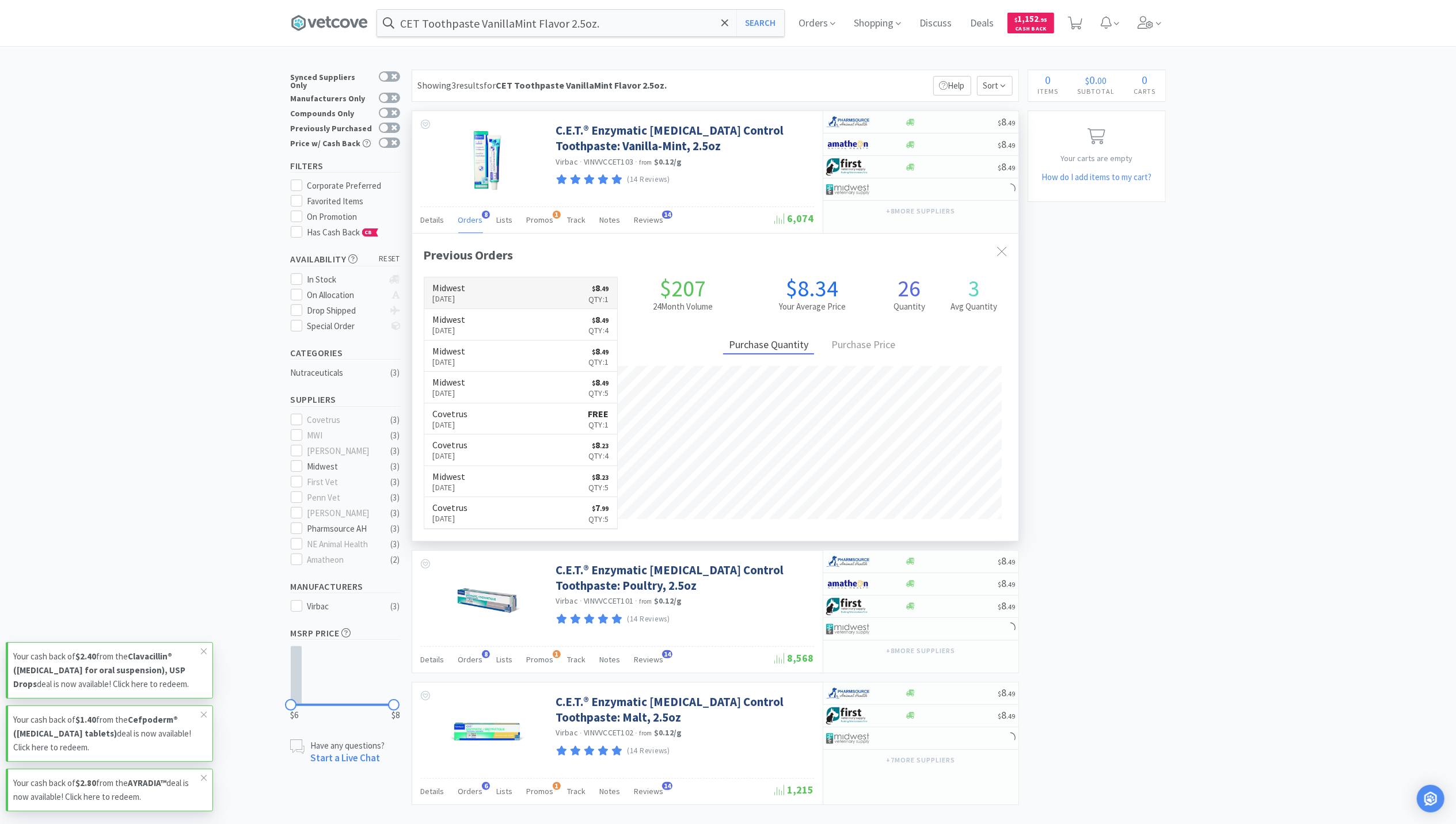
click at [457, 291] on h6 "Midwest" at bounding box center [449, 288] width 33 height 9
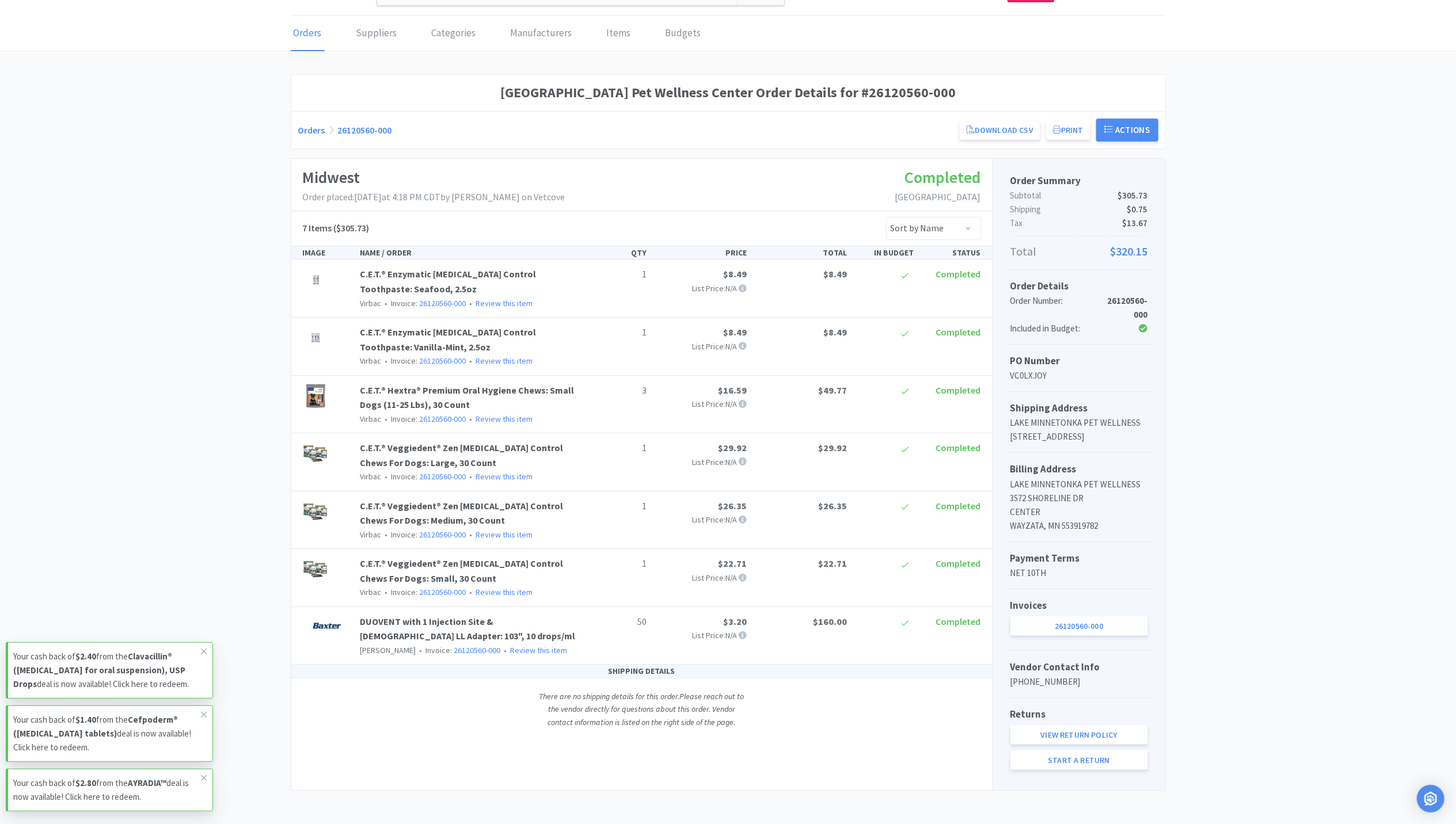
scroll to position [49, 0]
click at [150, 274] on div "Lake Minnetonka Pet Wellness Center Order Details for #26120560-000 Orders 2612…" at bounding box center [728, 431] width 1456 height 716
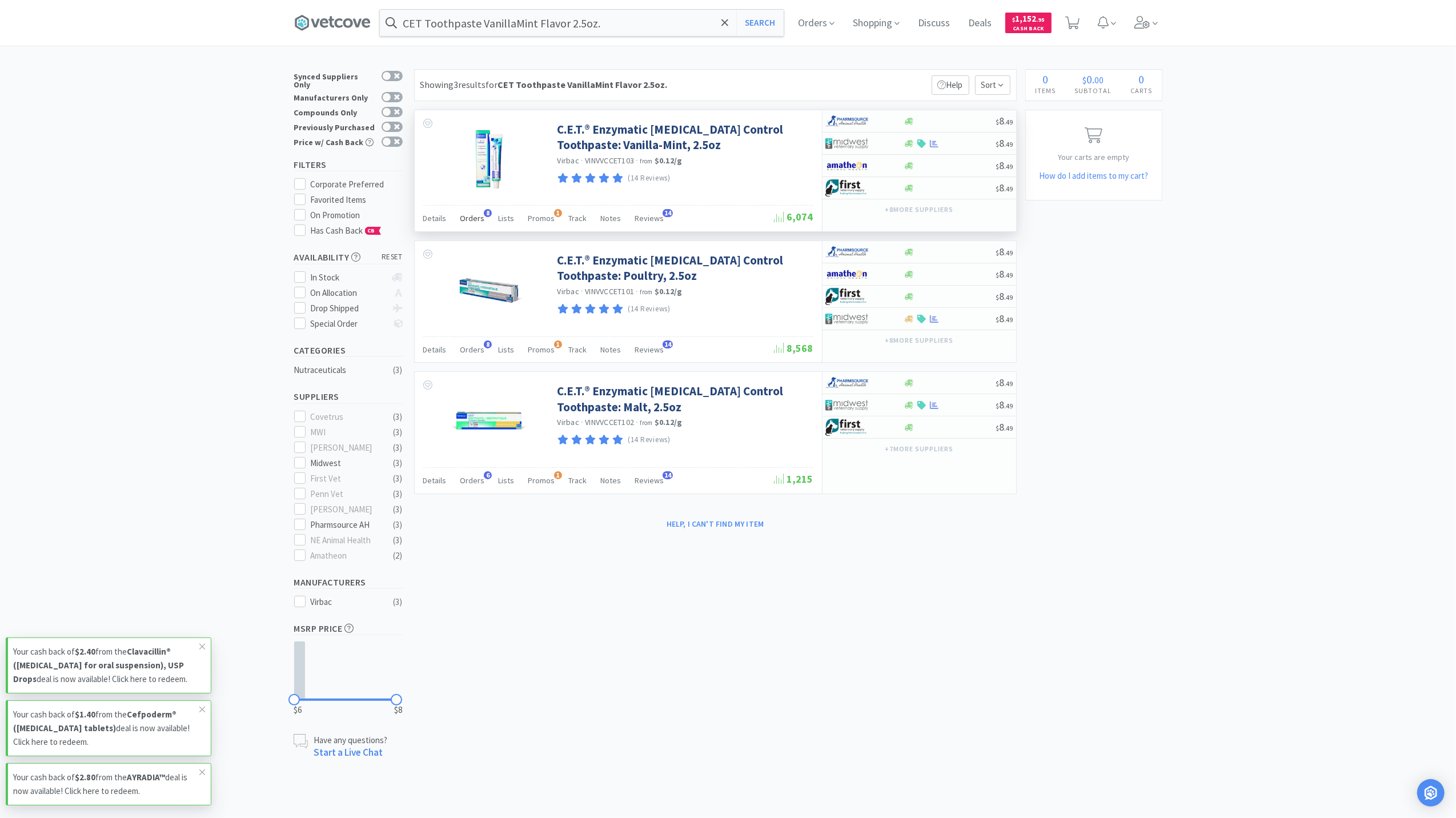
click at [476, 216] on span "Orders" at bounding box center [473, 218] width 25 height 10
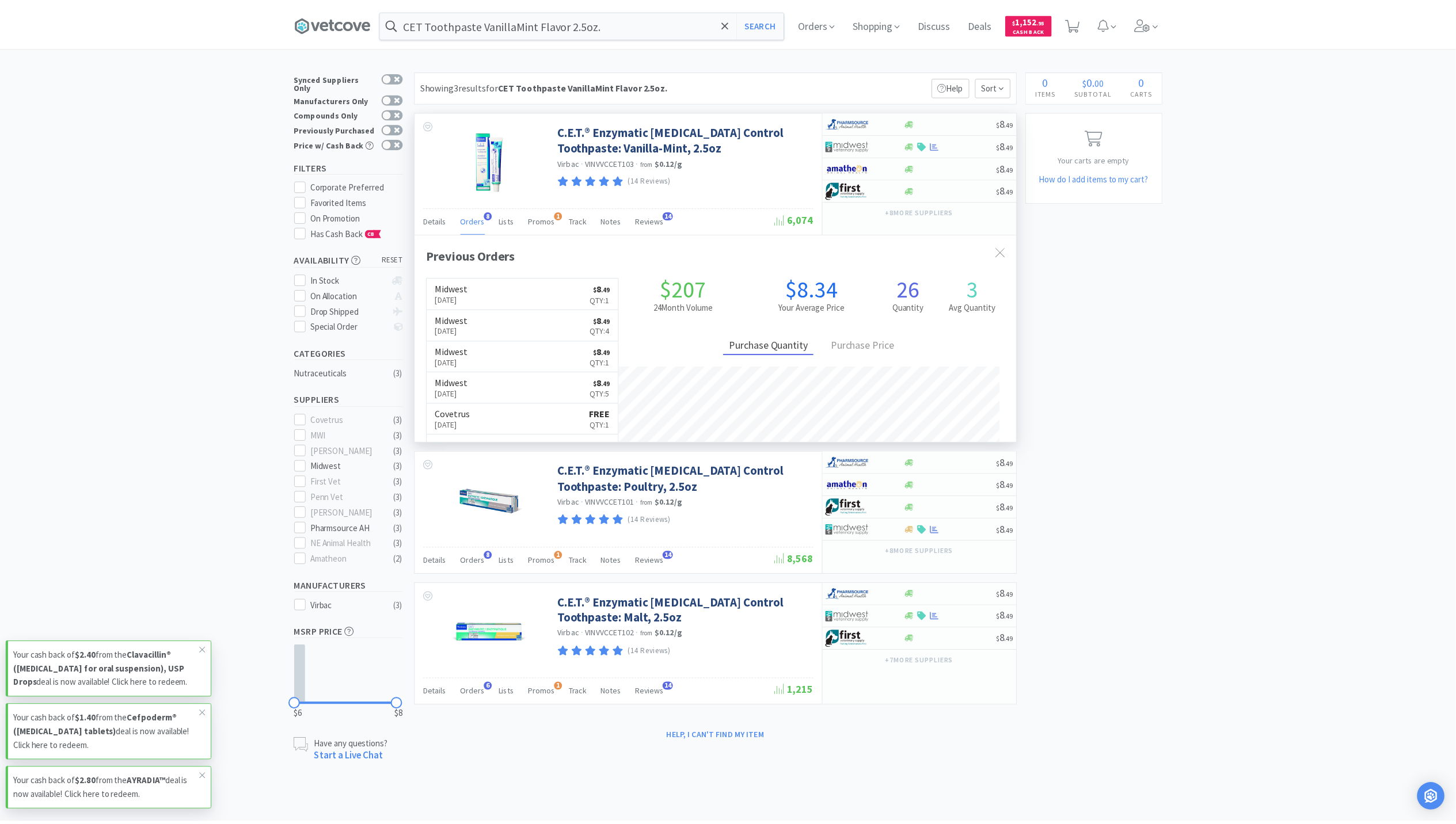
scroll to position [309, 607]
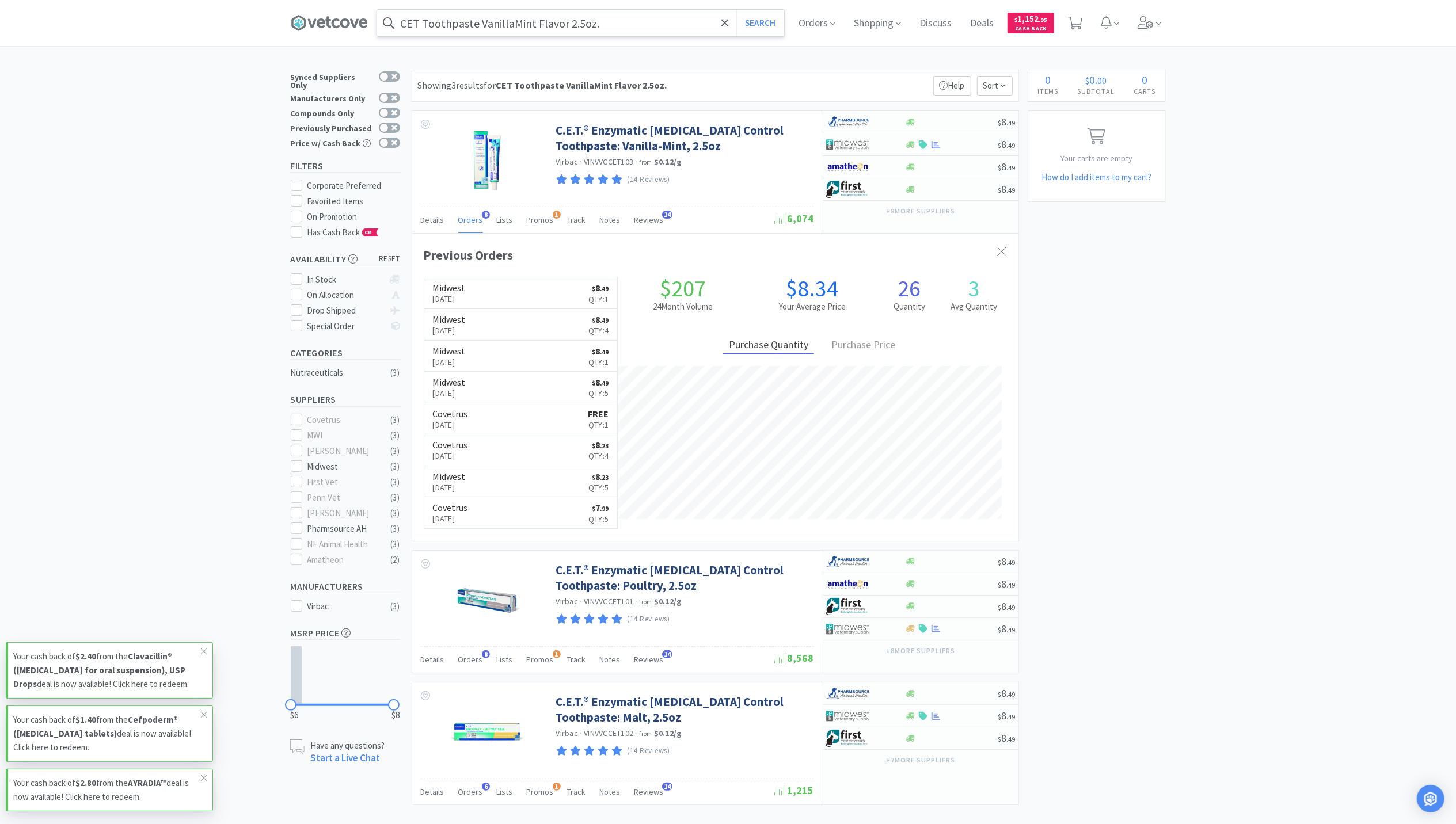
click at [554, 27] on input "CET Toothpaste VanillaMint Flavor 2.5oz." at bounding box center [581, 22] width 407 height 27
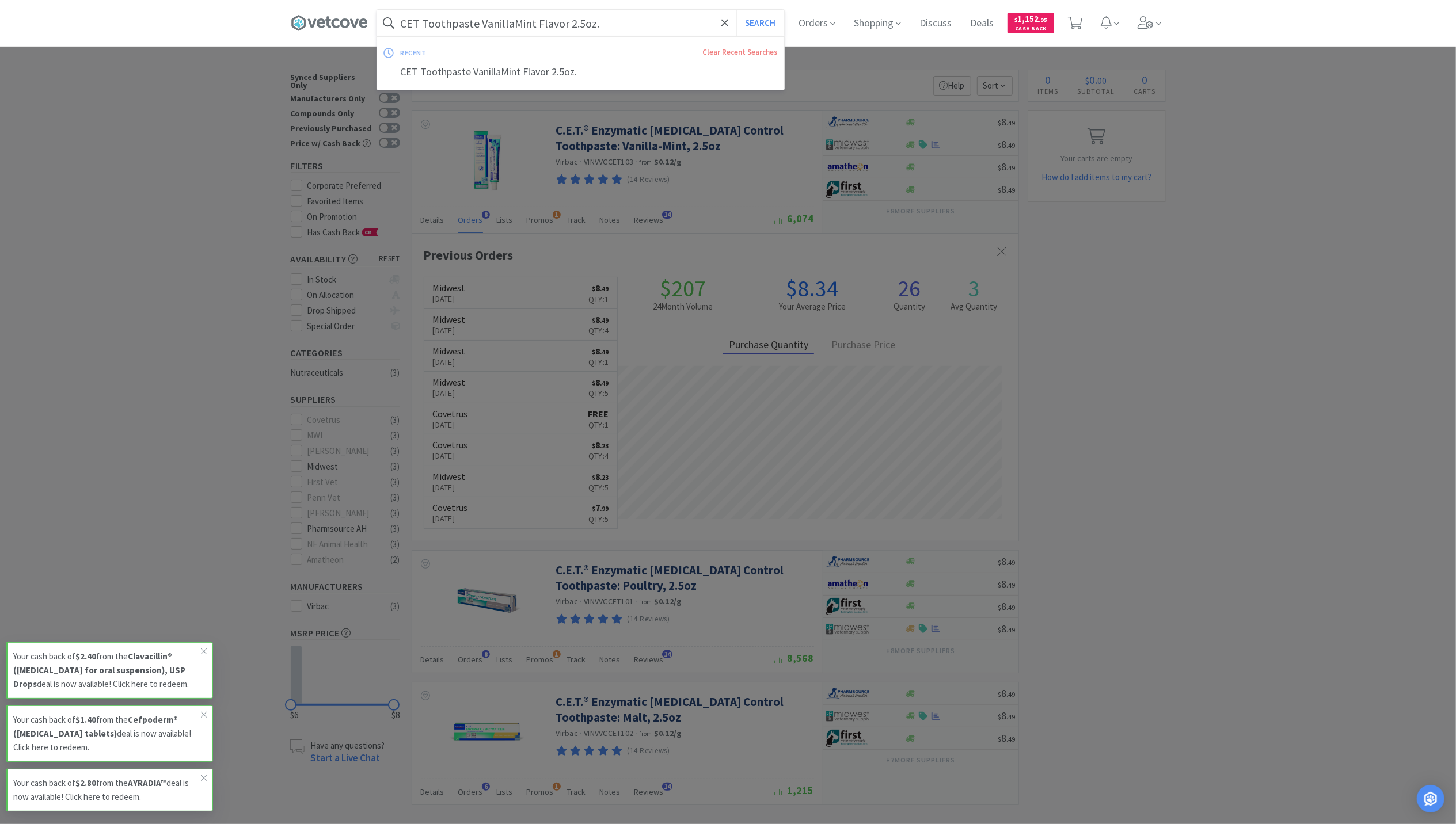
type input "b"
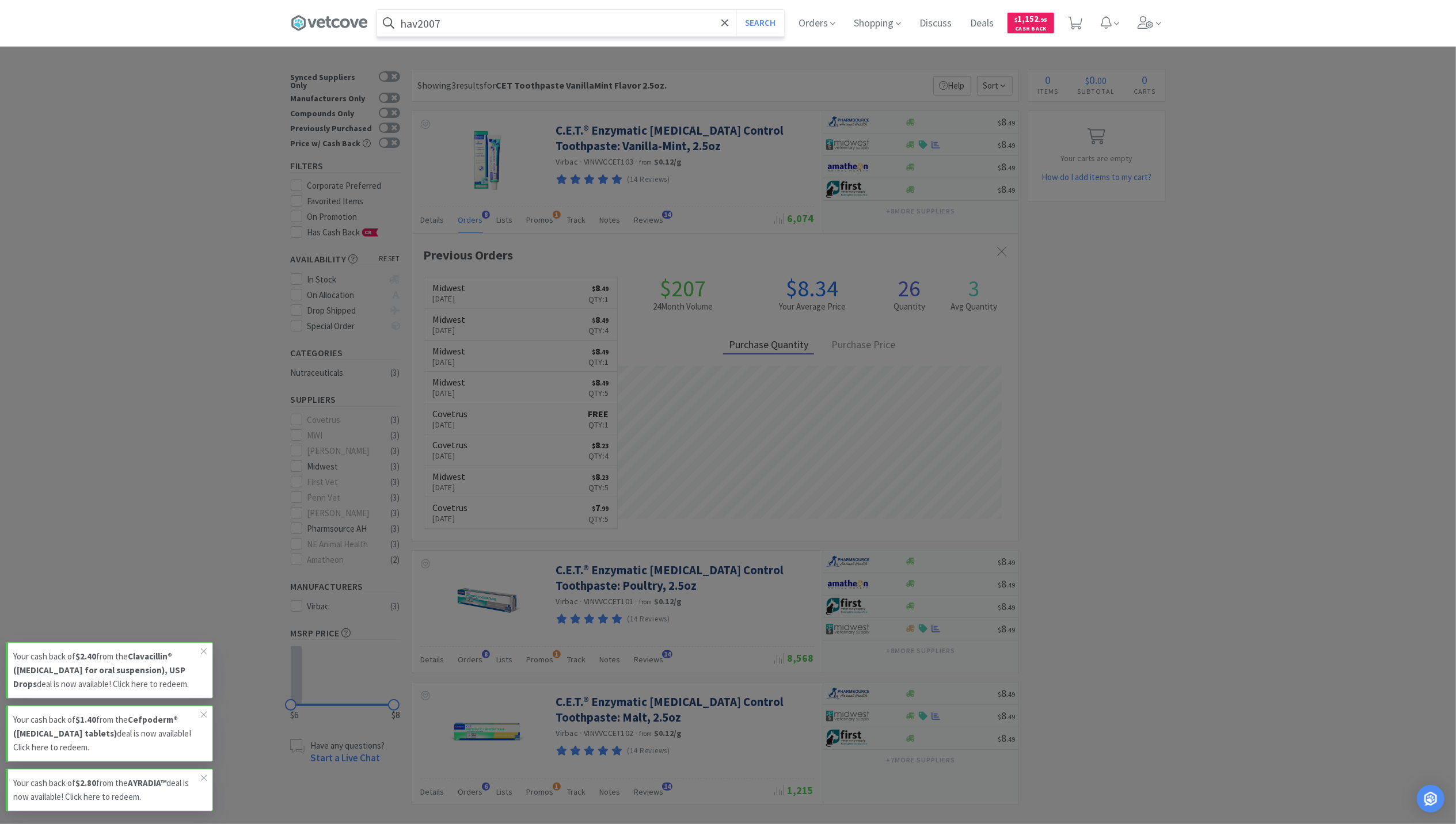
click at [737, 9] on button "Search" at bounding box center [760, 22] width 47 height 27
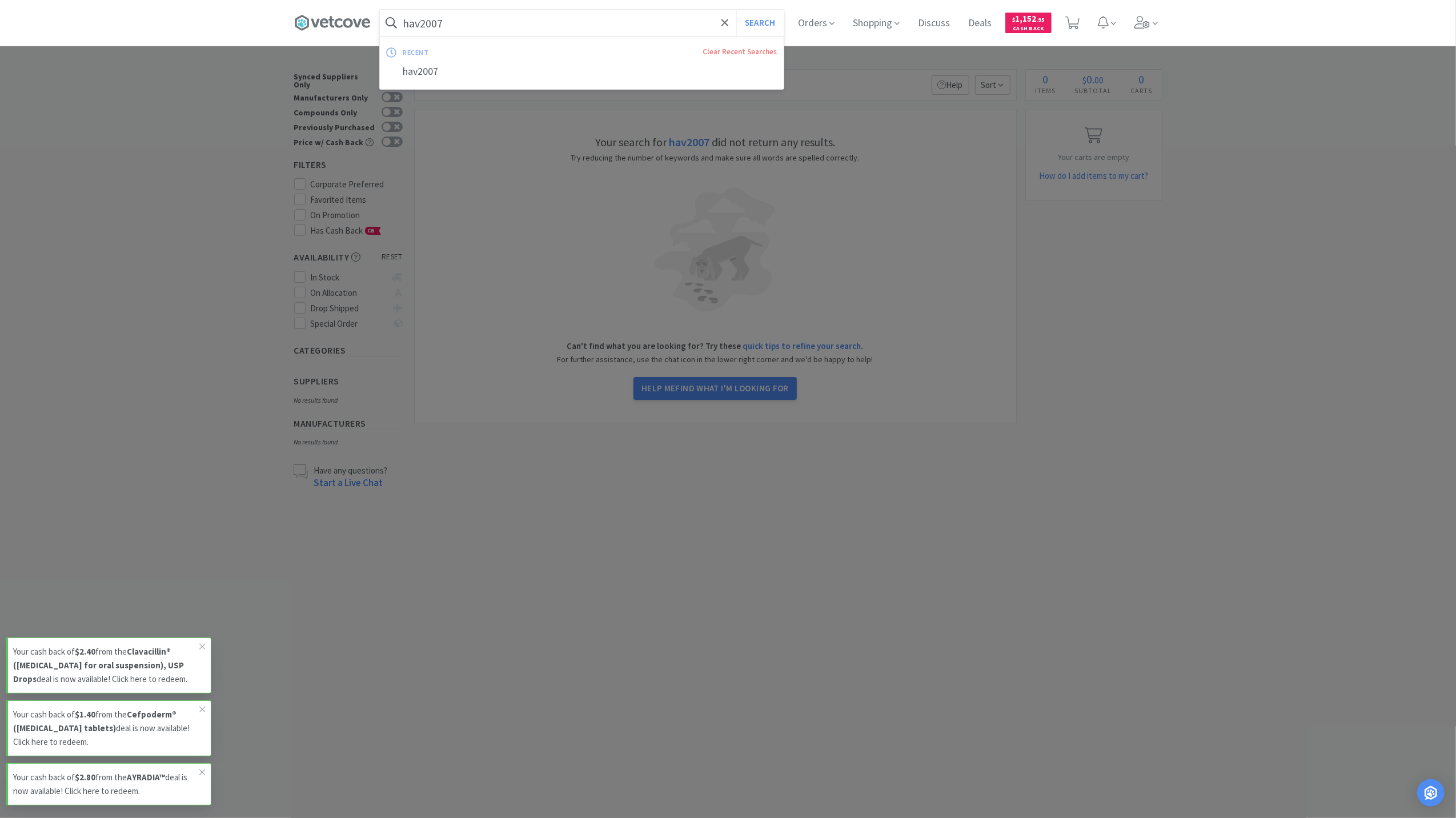
click at [502, 27] on input "hav2007" at bounding box center [581, 22] width 404 height 26
click at [736, 9] on button "Search" at bounding box center [759, 22] width 47 height 26
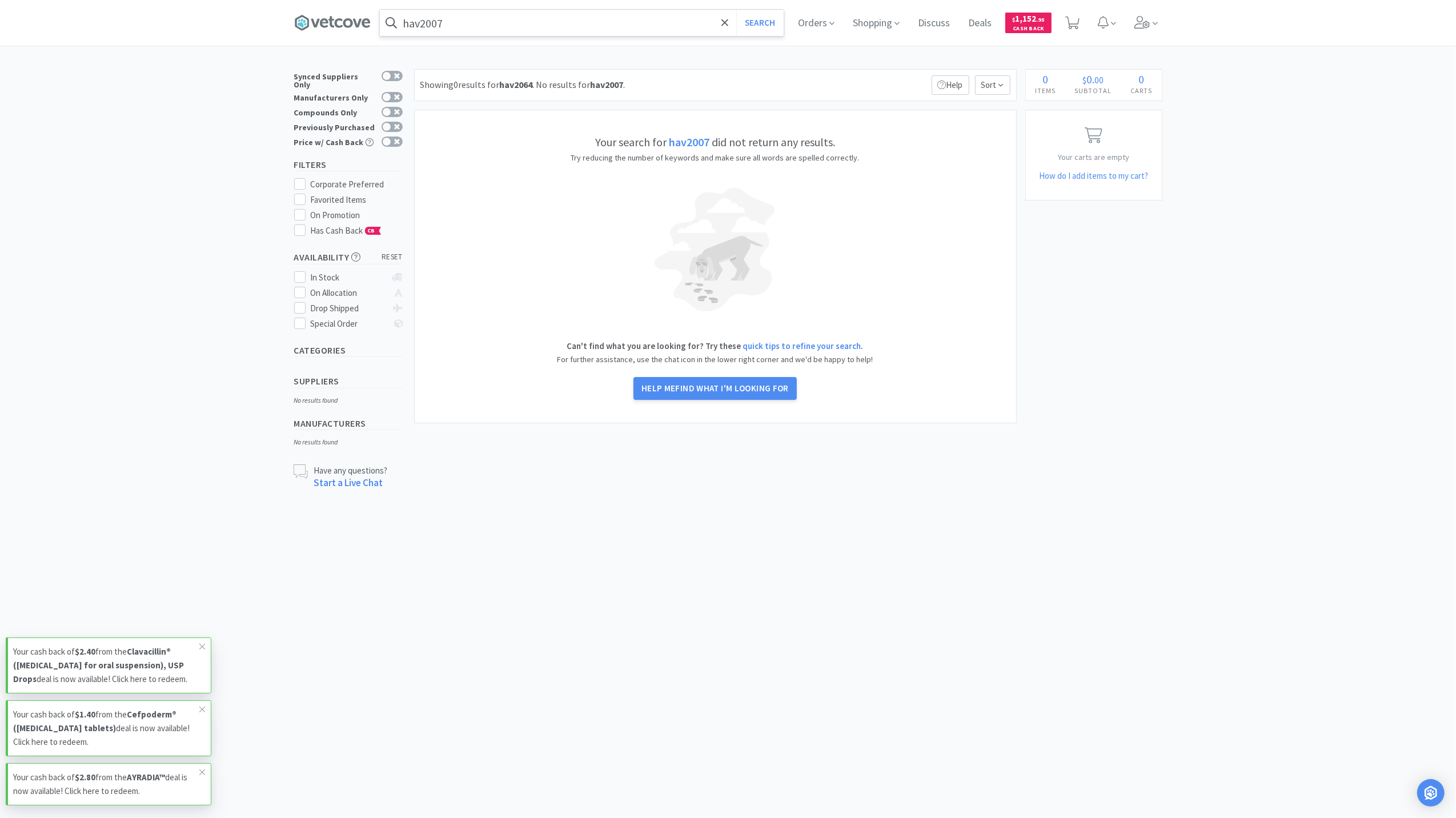
click at [471, 20] on input "hav2007" at bounding box center [581, 22] width 404 height 26
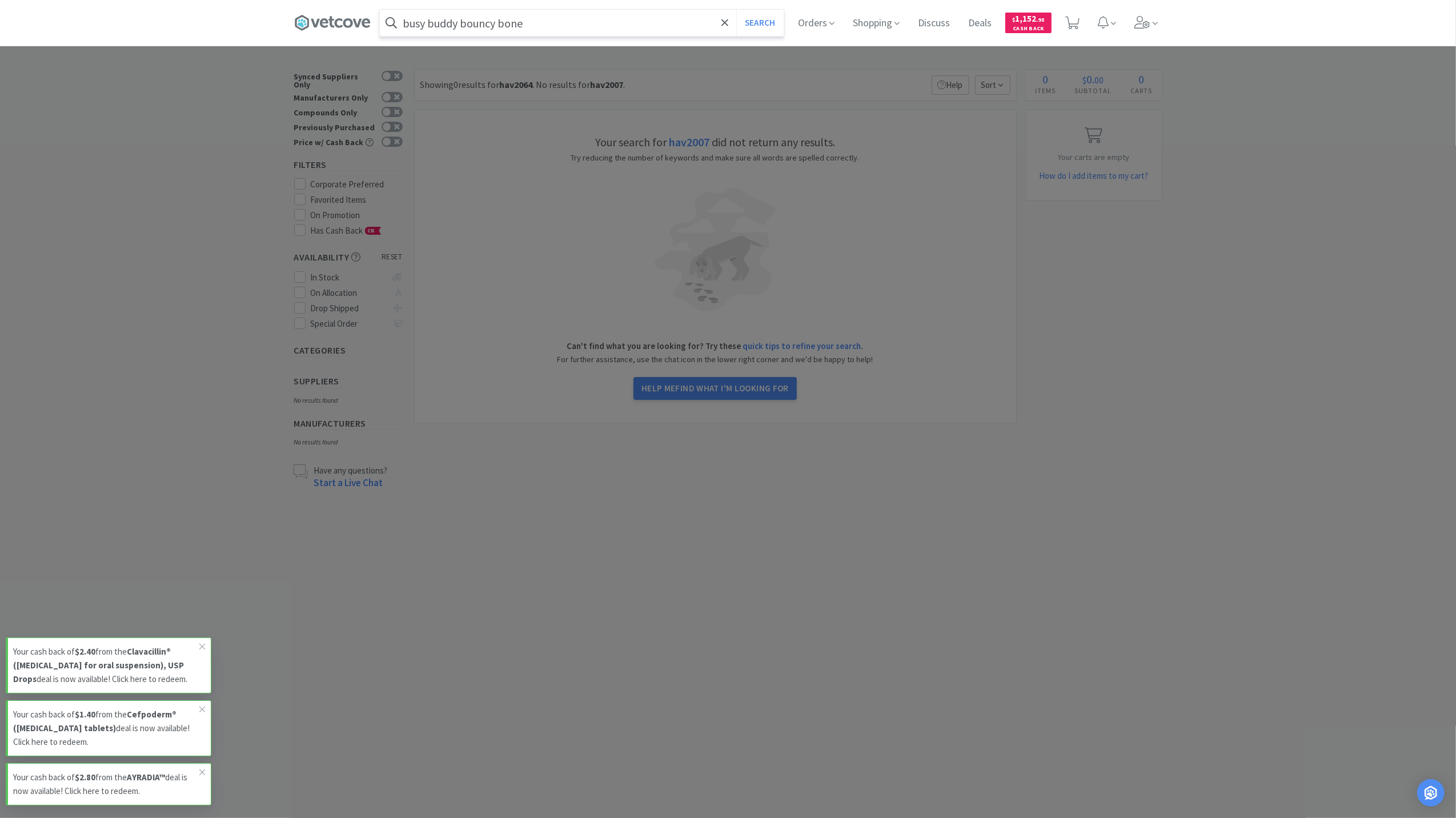
type input "busy buddy bouncy bone"
click at [736, 9] on button "Search" at bounding box center [759, 22] width 47 height 26
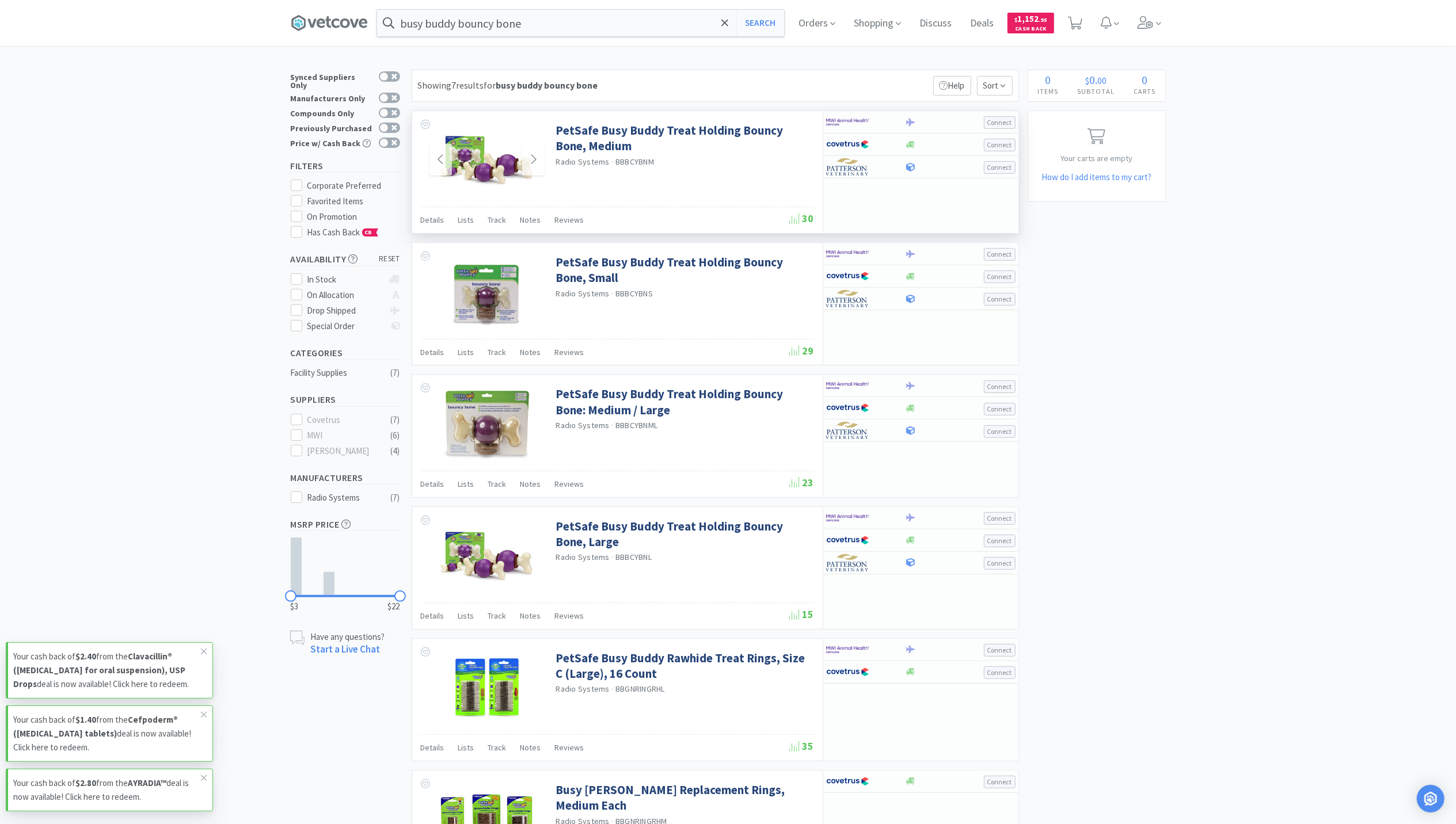
click at [459, 155] on img at bounding box center [486, 159] width 94 height 75
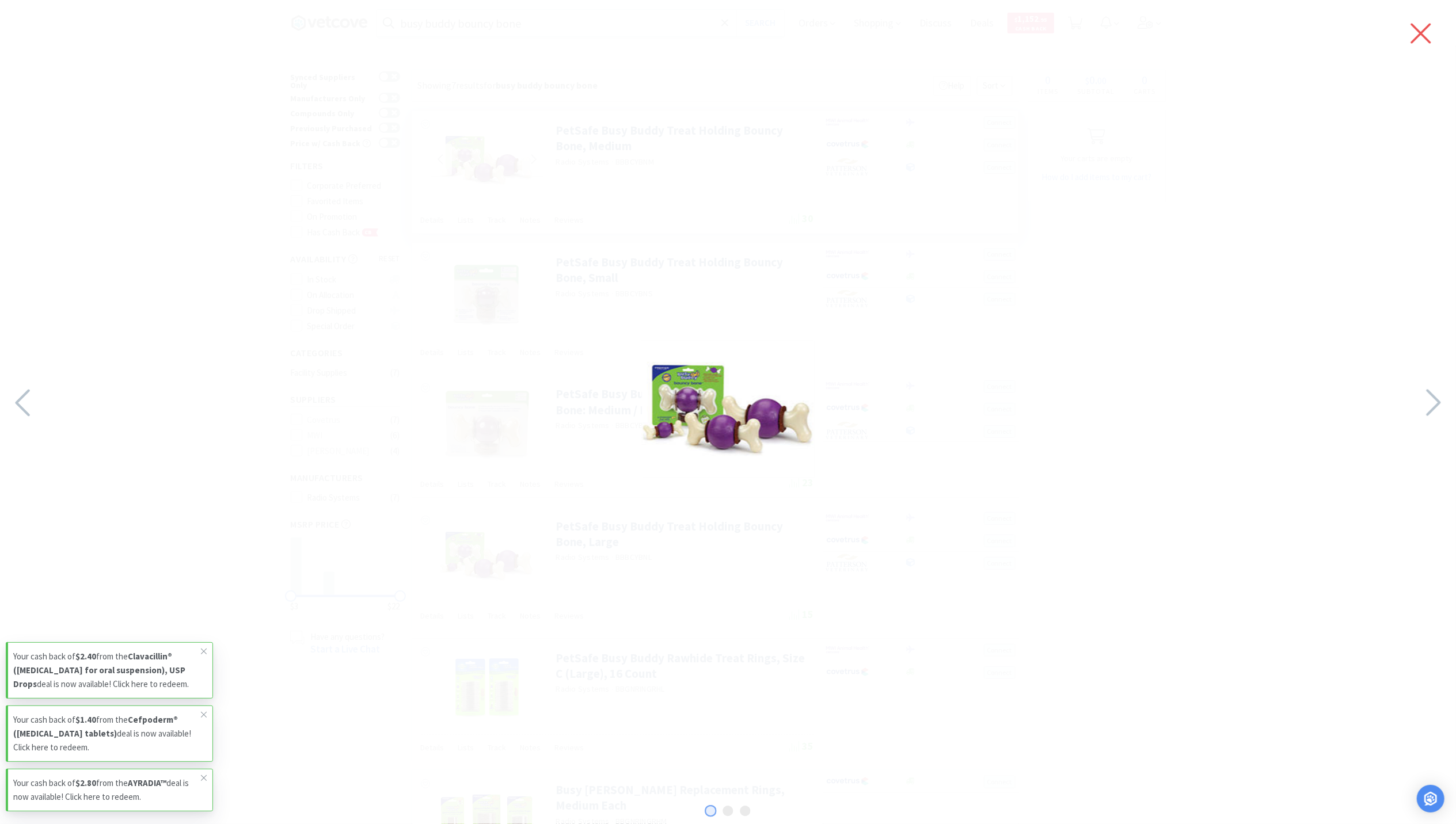
click at [1421, 39] on icon at bounding box center [1421, 33] width 24 height 32
